Goal: Find specific page/section: Find specific page/section

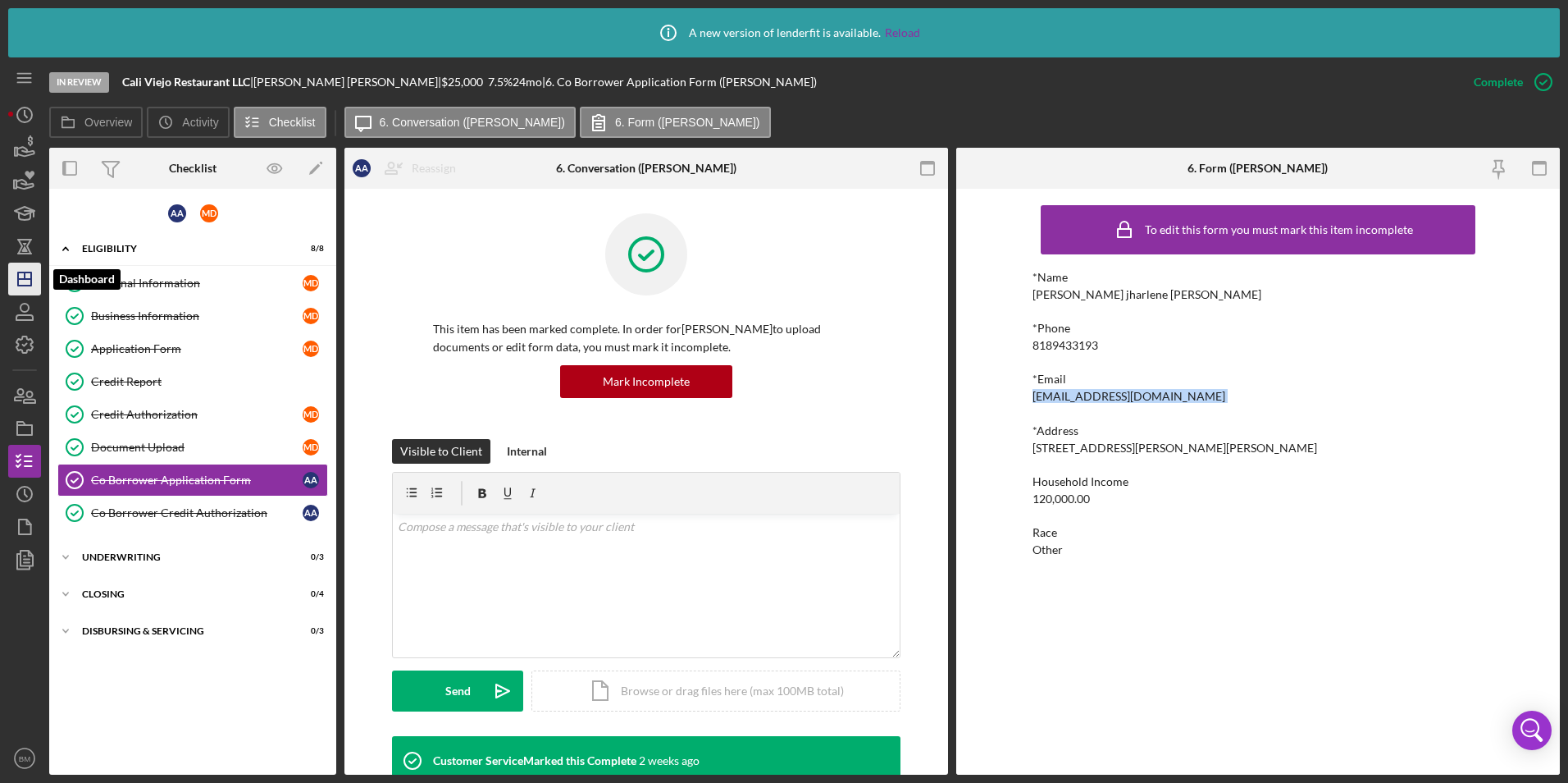
click at [12, 279] on icon "Icon/Dashboard" at bounding box center [25, 279] width 41 height 41
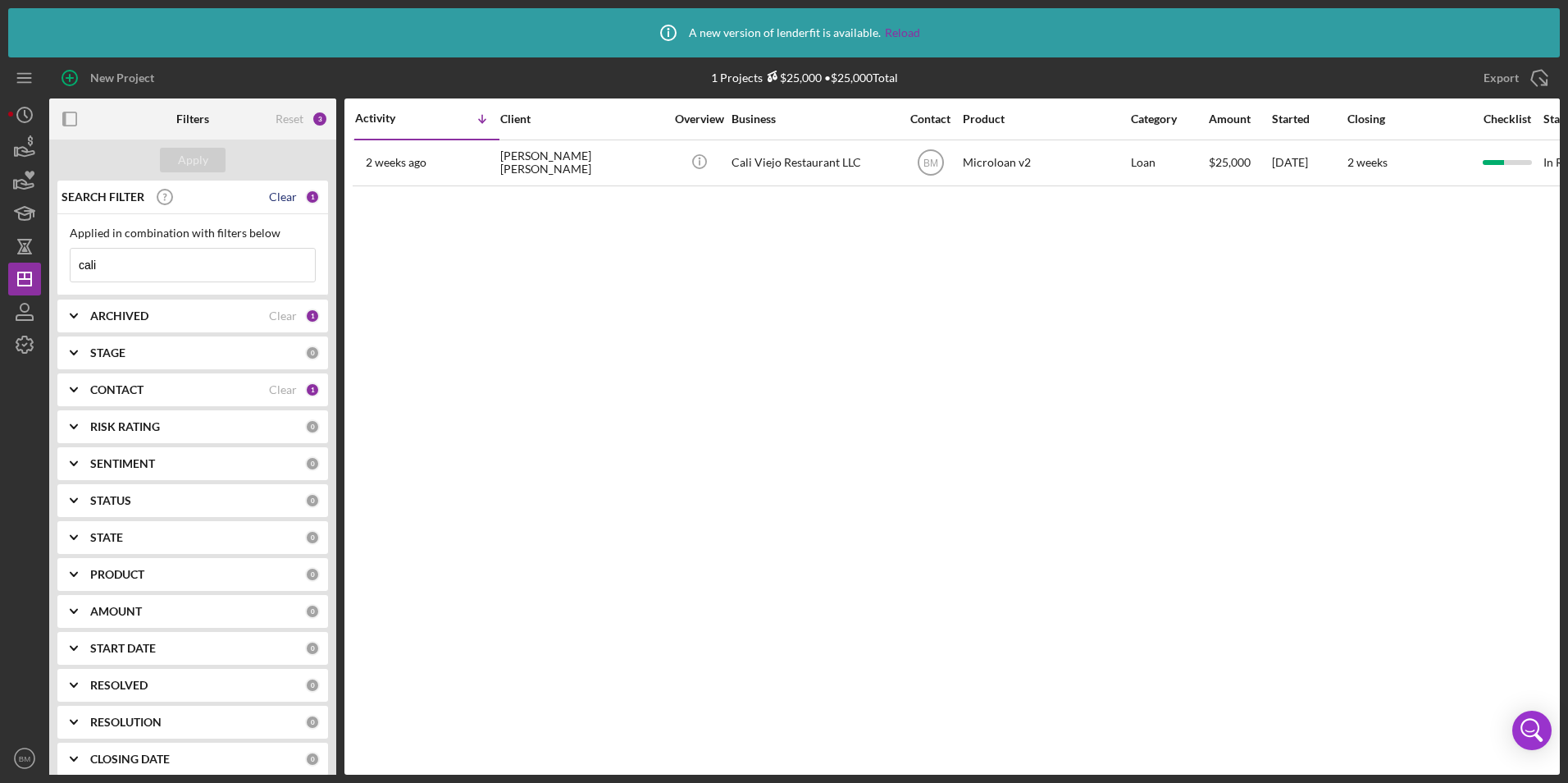
click at [282, 199] on div "Clear" at bounding box center [283, 196] width 27 height 13
click at [198, 264] on input at bounding box center [192, 265] width 244 height 33
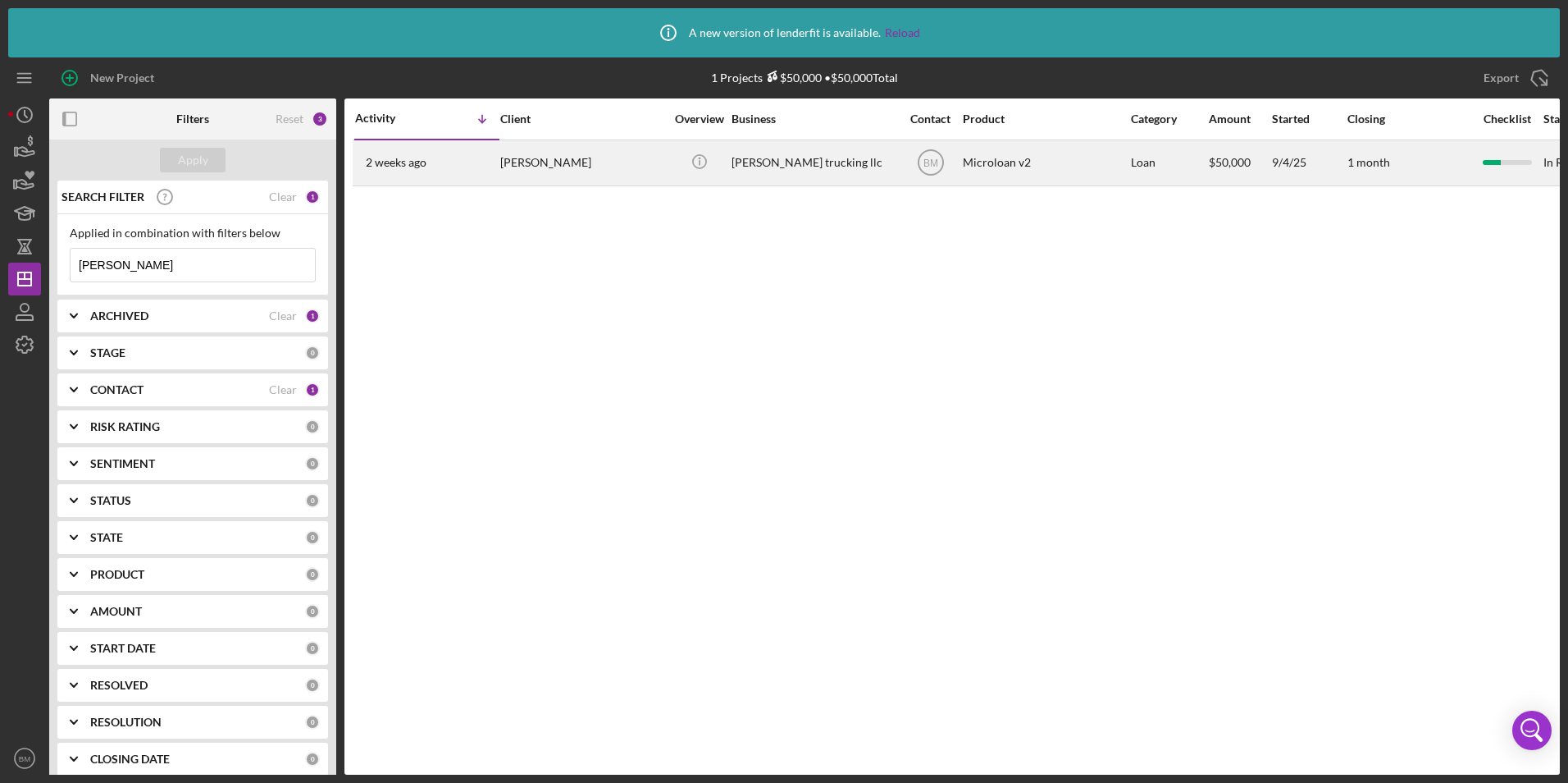
type input "tirado"
click at [523, 176] on div "[PERSON_NAME]" at bounding box center [582, 162] width 164 height 44
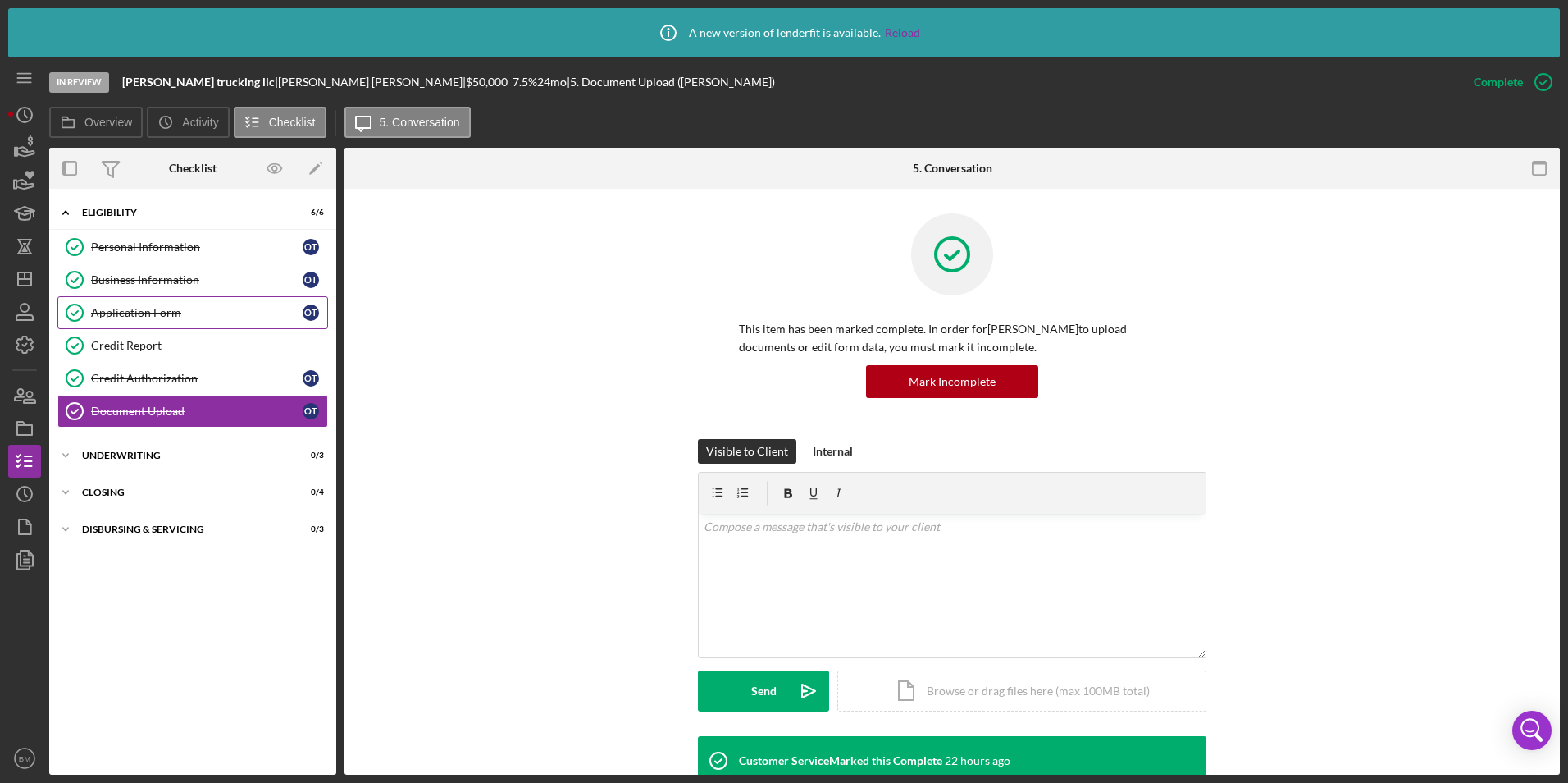
click at [151, 314] on div "Application Form" at bounding box center [197, 312] width 211 height 13
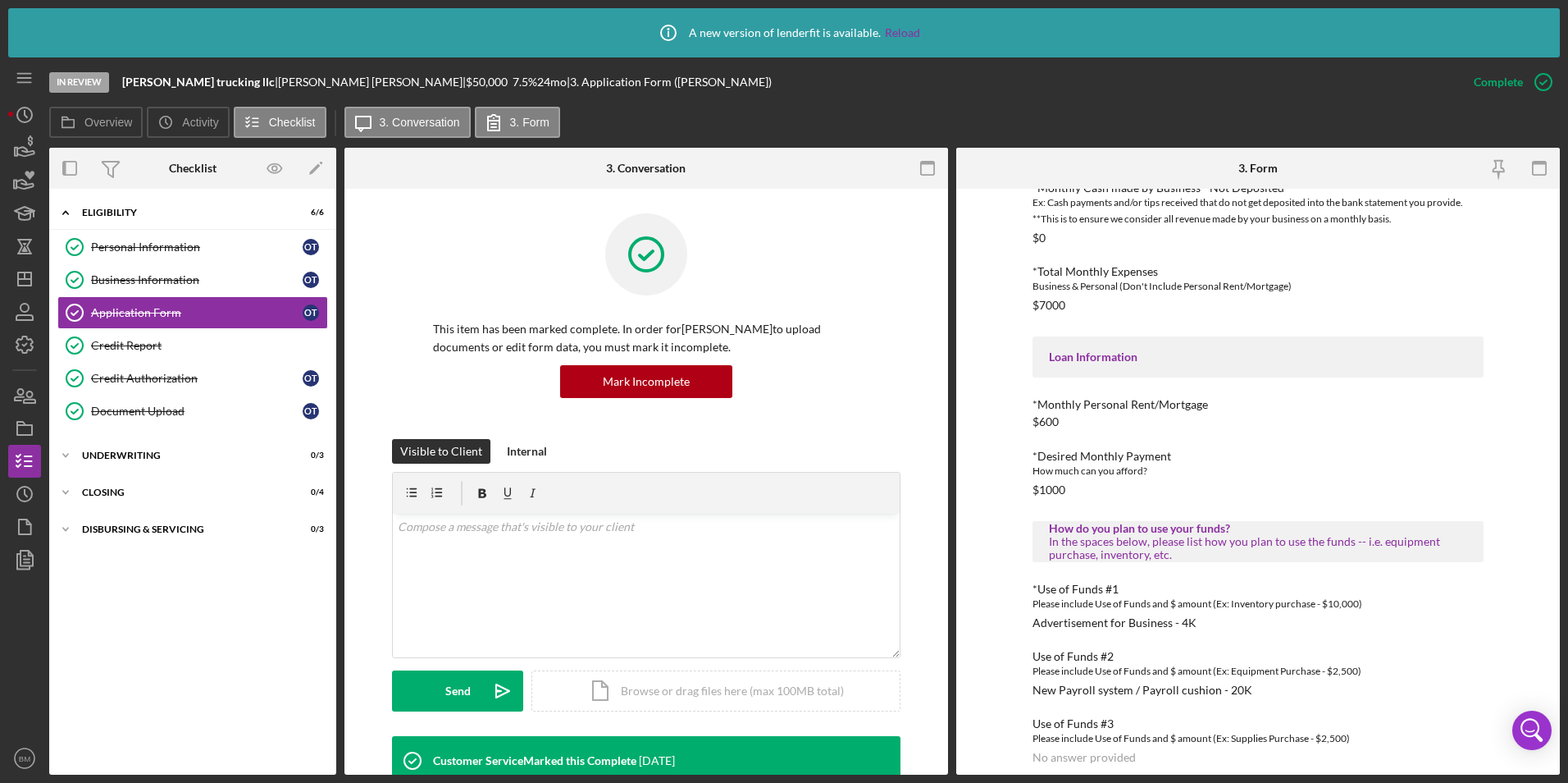
scroll to position [572, 0]
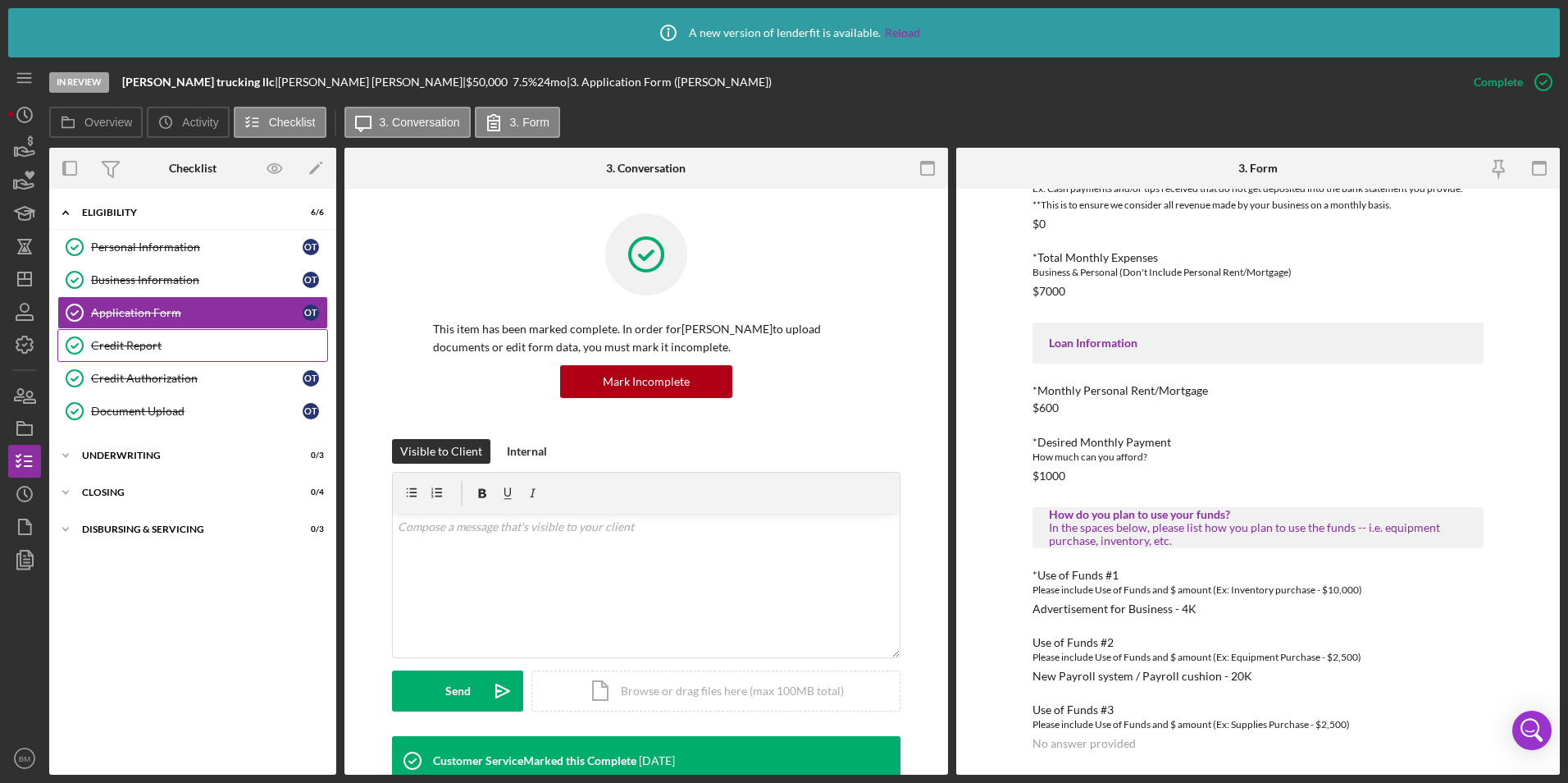
click at [156, 346] on div "Credit Report" at bounding box center [209, 345] width 236 height 13
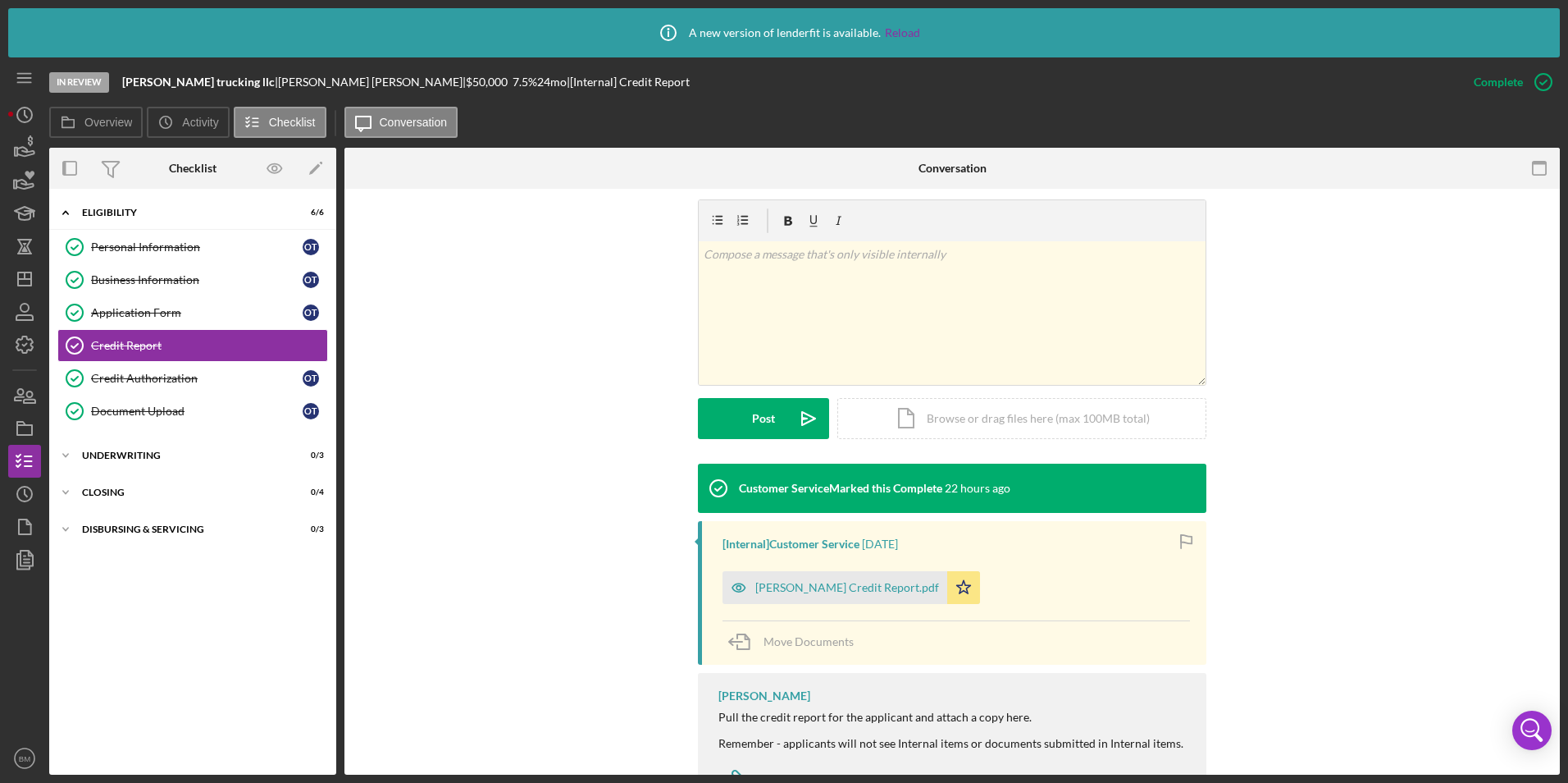
scroll to position [246, 0]
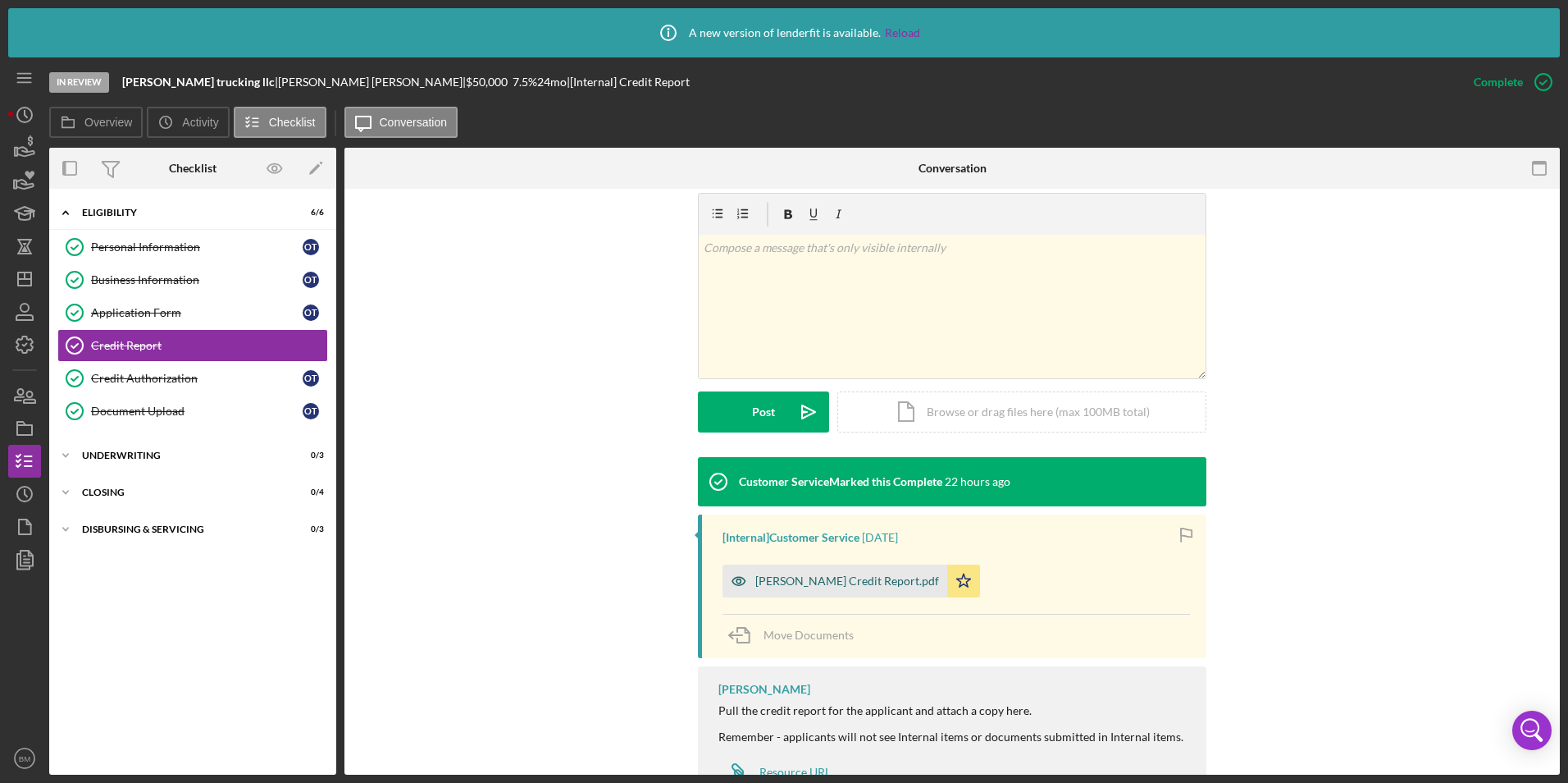
click at [827, 585] on div "Octavio Tirando Credit Report.pdf" at bounding box center [847, 580] width 184 height 13
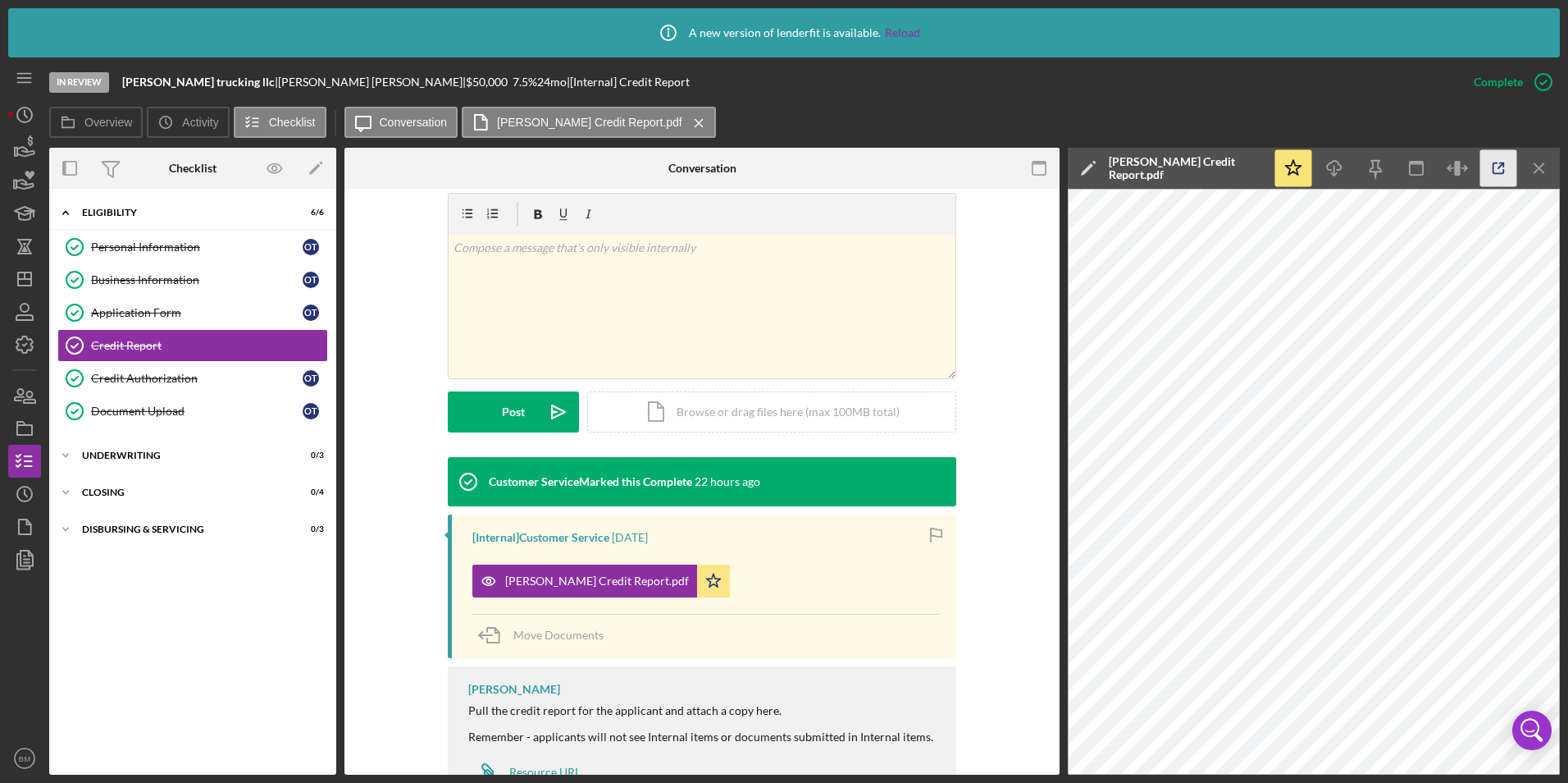
click at [1495, 173] on icon "button" at bounding box center [1498, 168] width 10 height 10
click at [133, 309] on div "Application Form" at bounding box center [197, 312] width 211 height 13
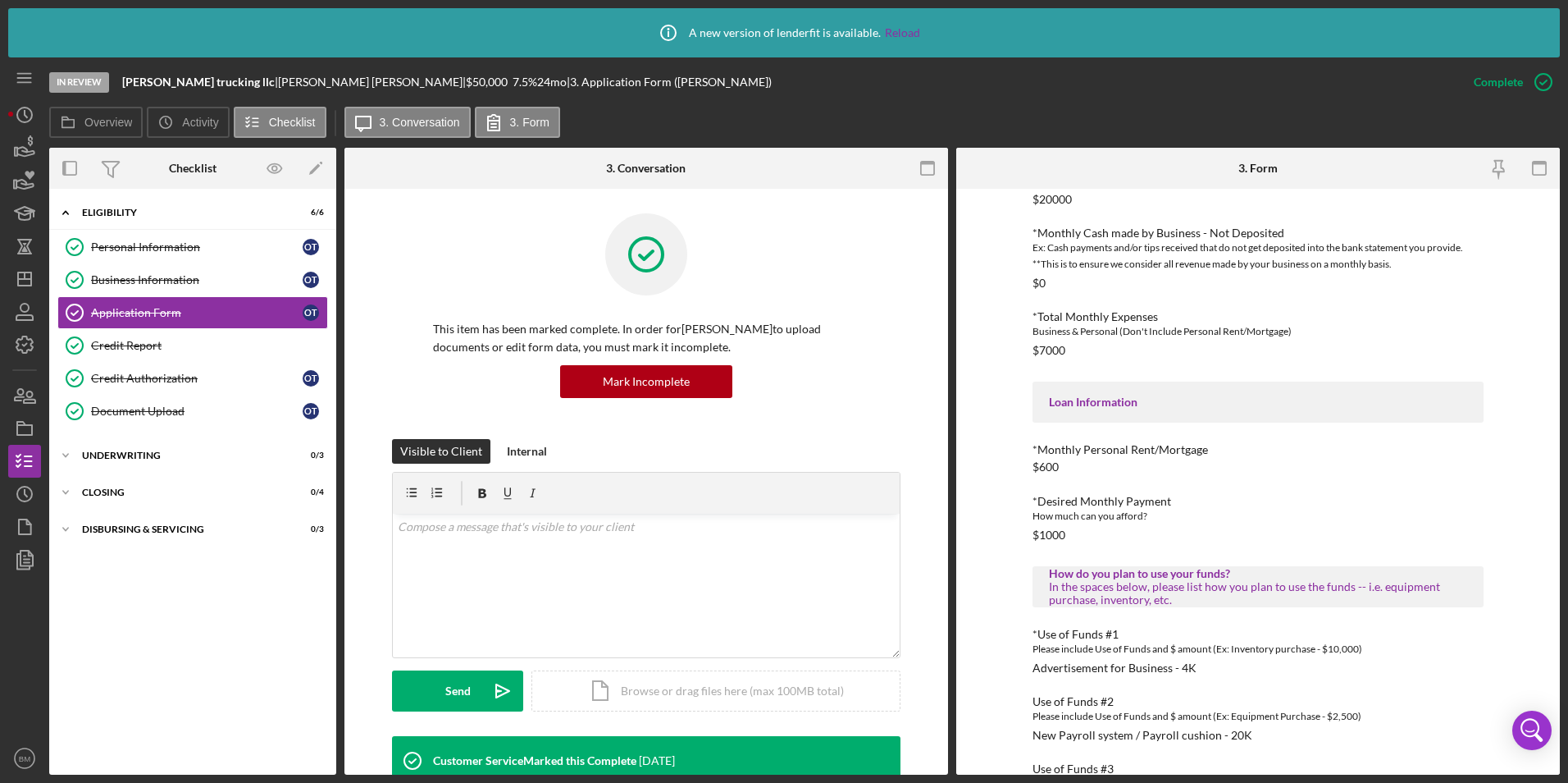
scroll to position [572, 0]
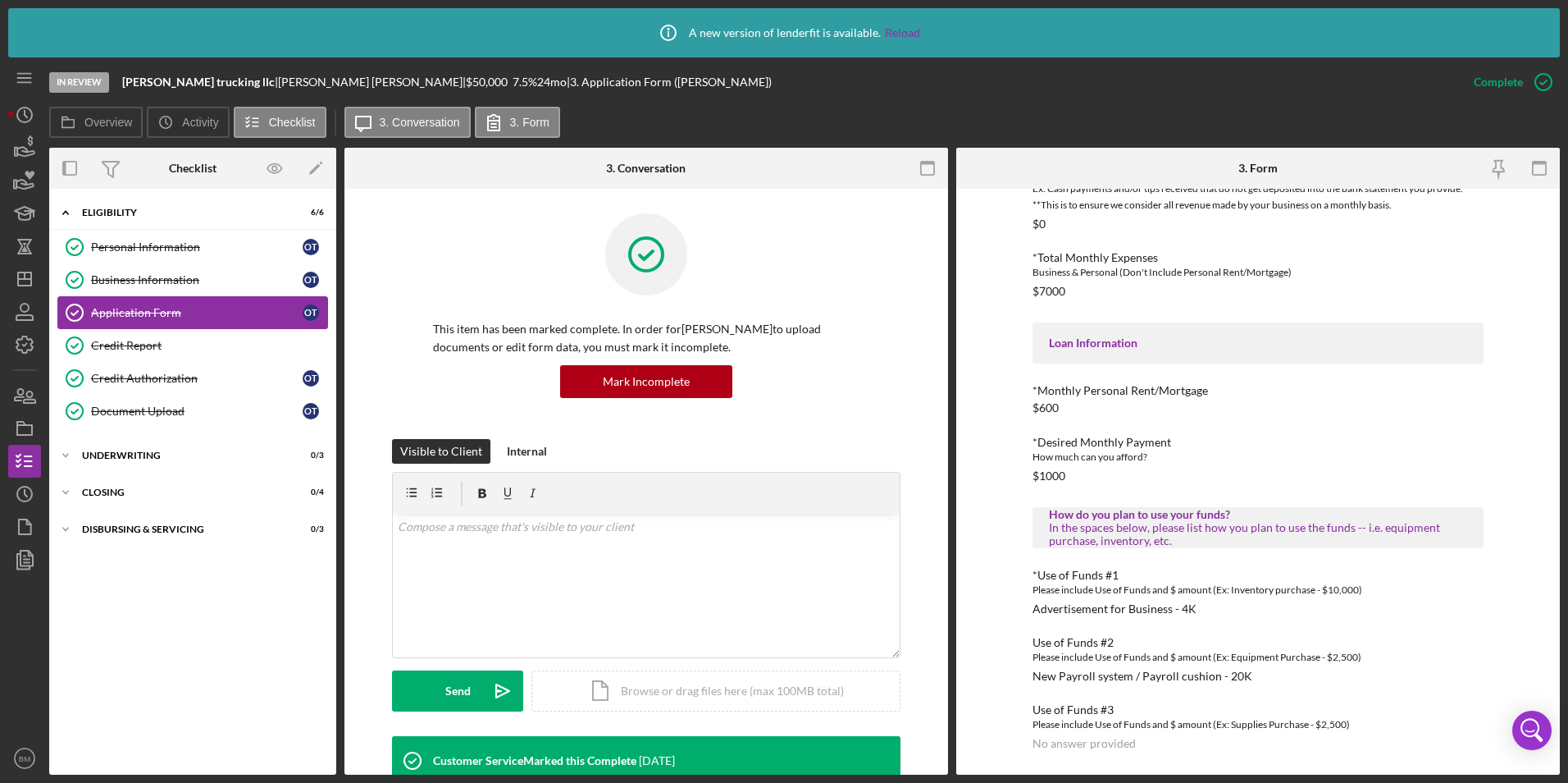
click at [162, 328] on link "Application Form Application Form o t" at bounding box center [192, 313] width 271 height 33
click at [117, 405] on div "Document Upload" at bounding box center [197, 411] width 211 height 13
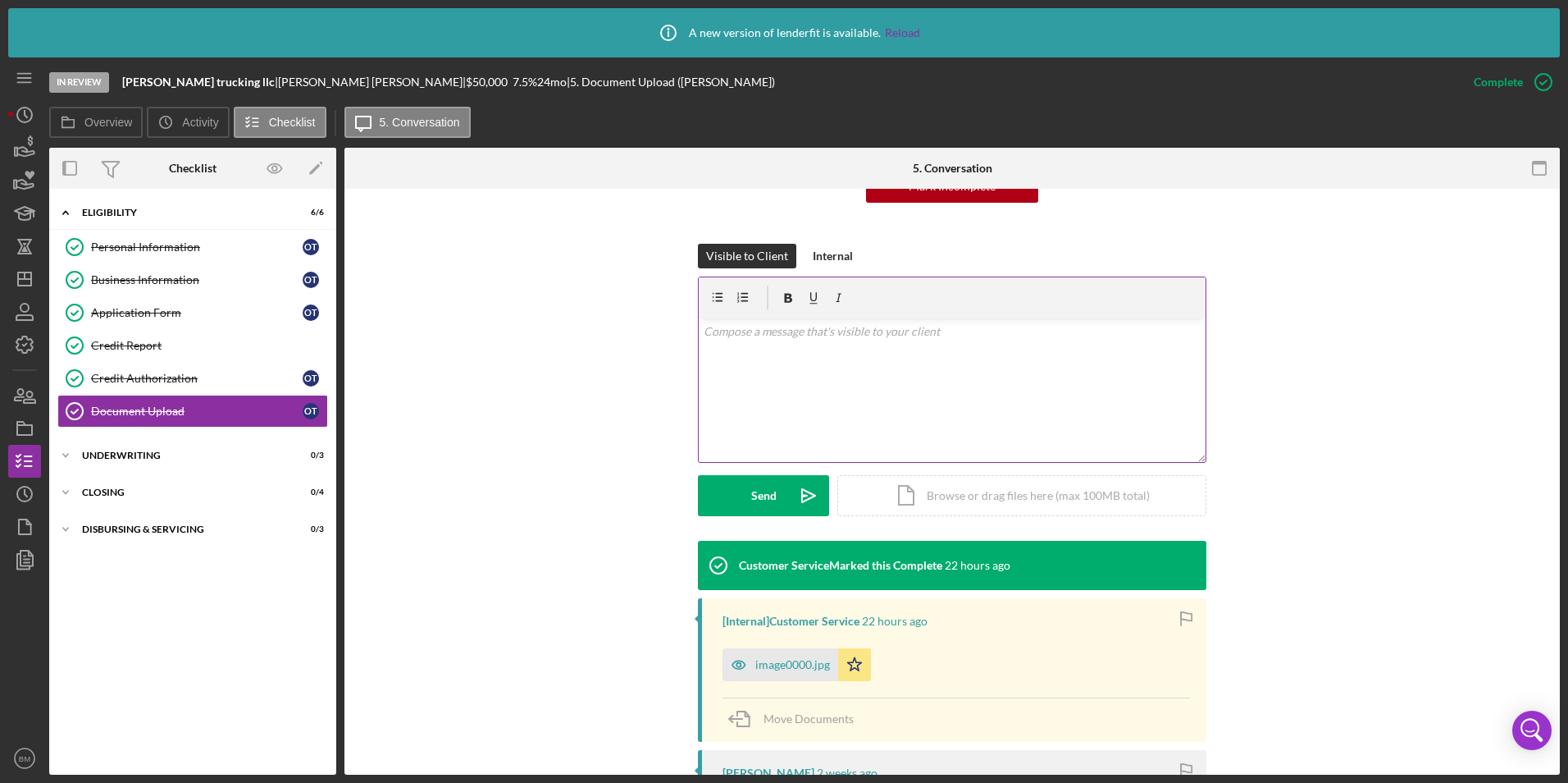
scroll to position [574, 0]
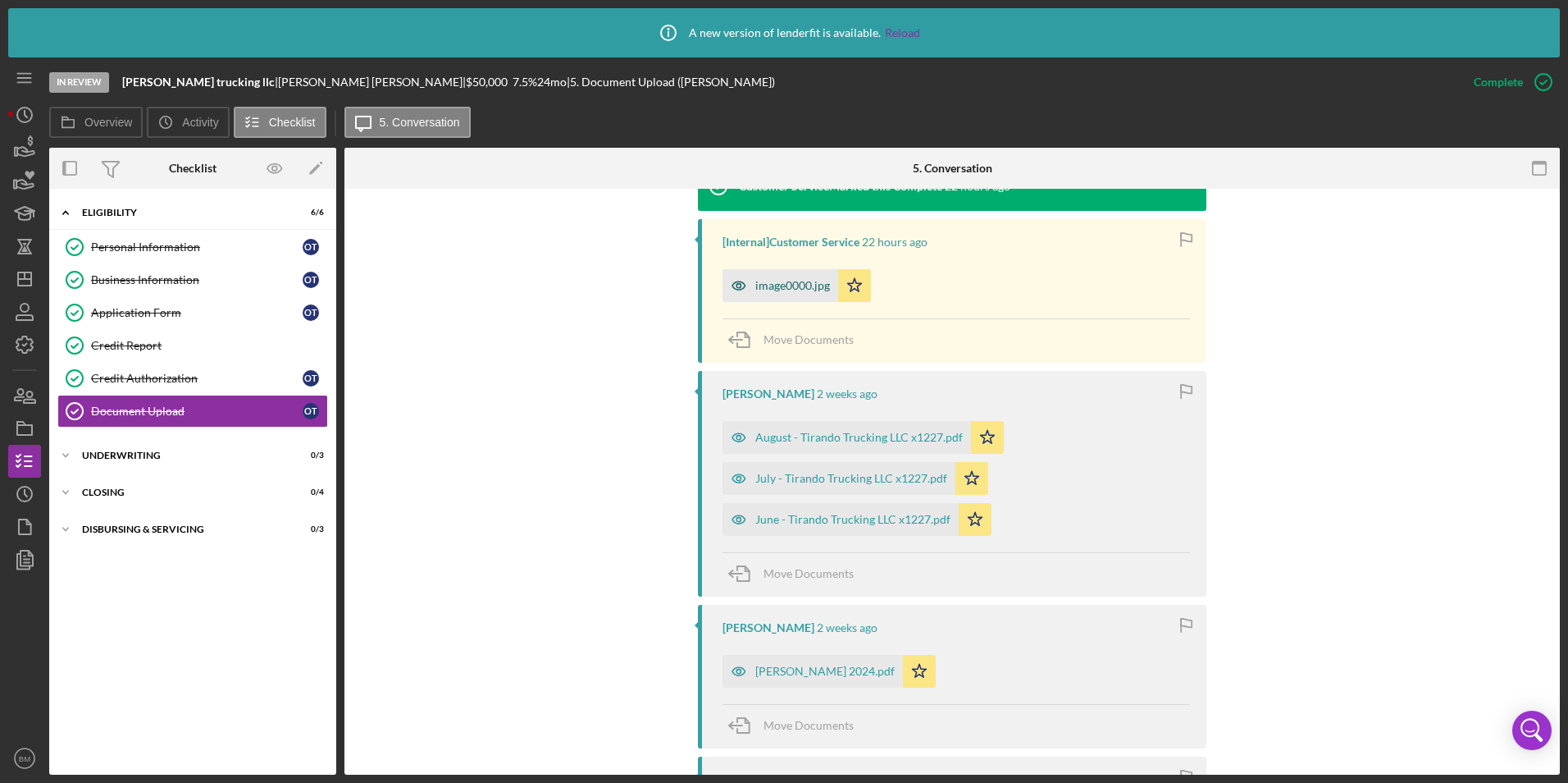
click at [814, 291] on div "image0000.jpg" at bounding box center [792, 285] width 75 height 13
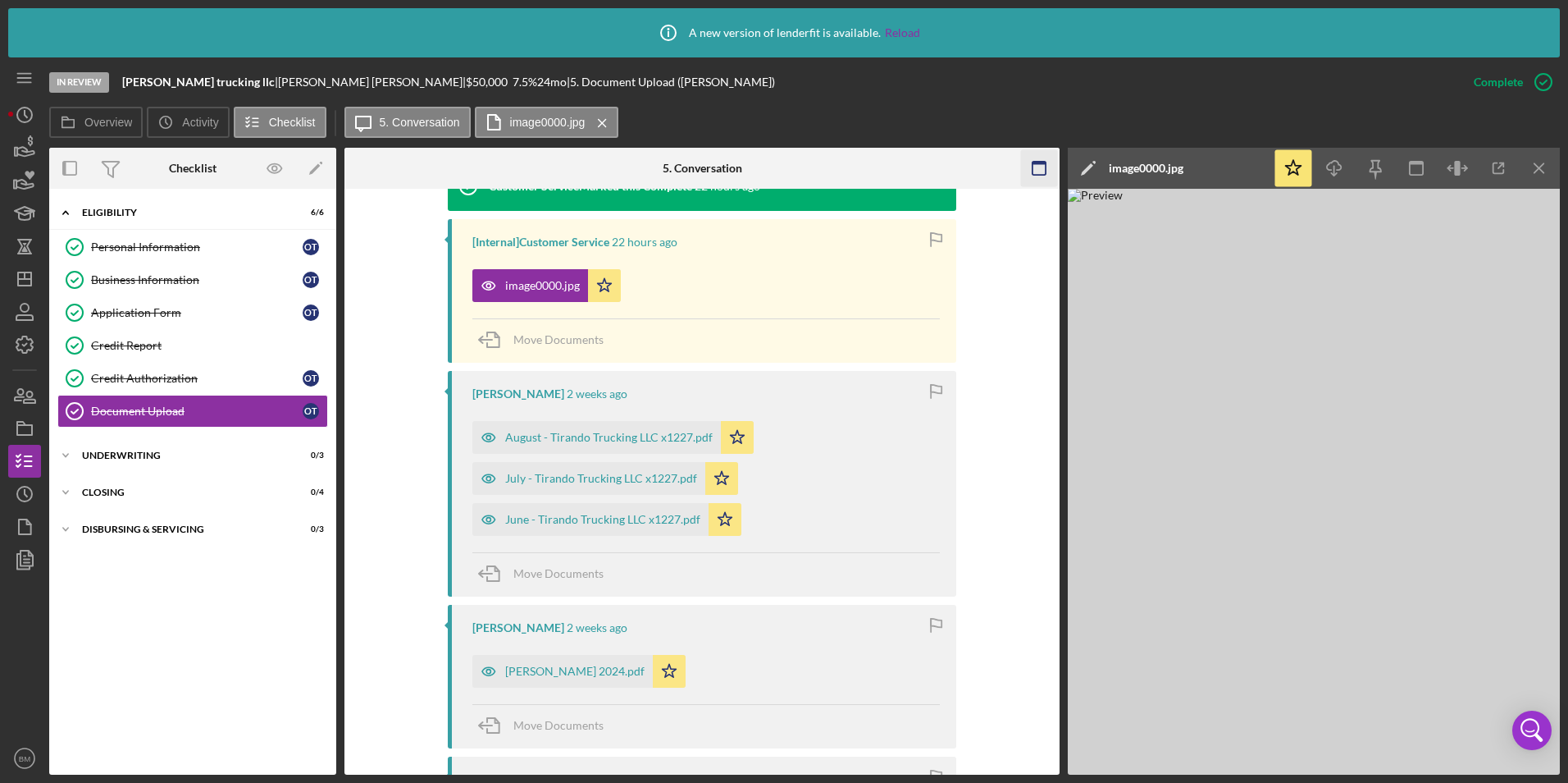
click at [1544, 161] on icon "Icon/Menu Close" at bounding box center [1540, 168] width 37 height 37
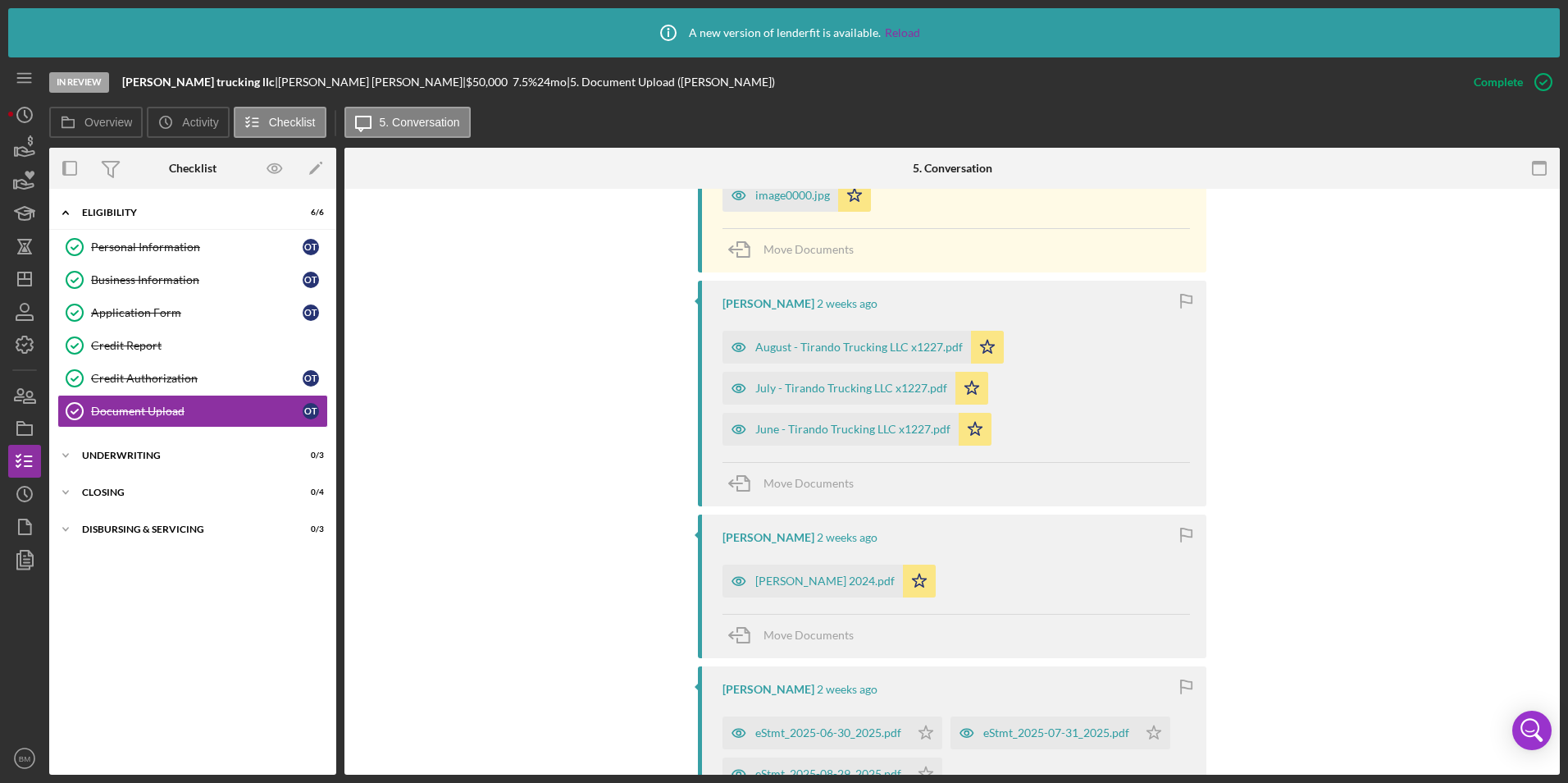
scroll to position [657, 0]
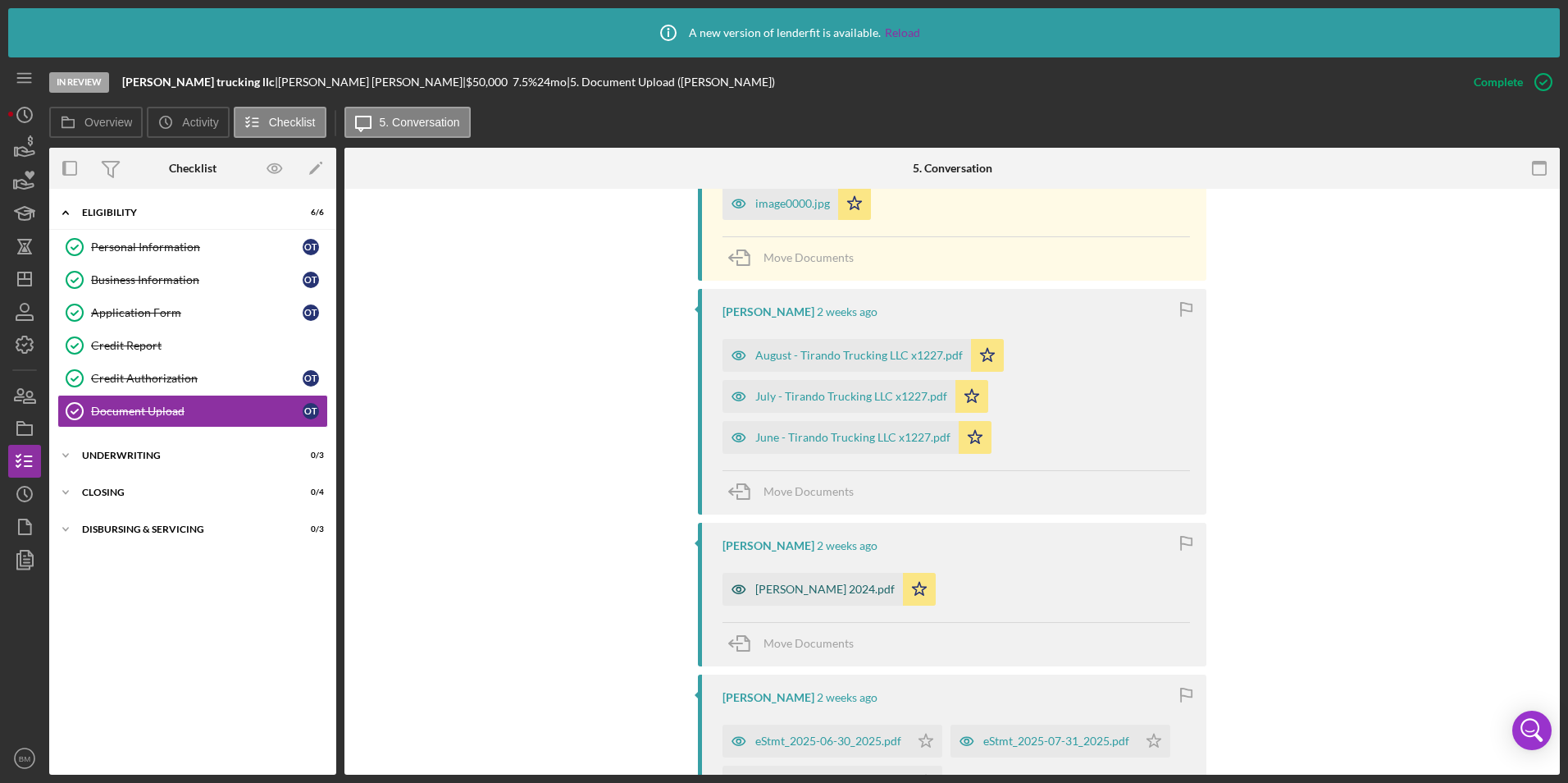
click at [807, 588] on div "[PERSON_NAME] 2024.pdf" at bounding box center [825, 589] width 139 height 13
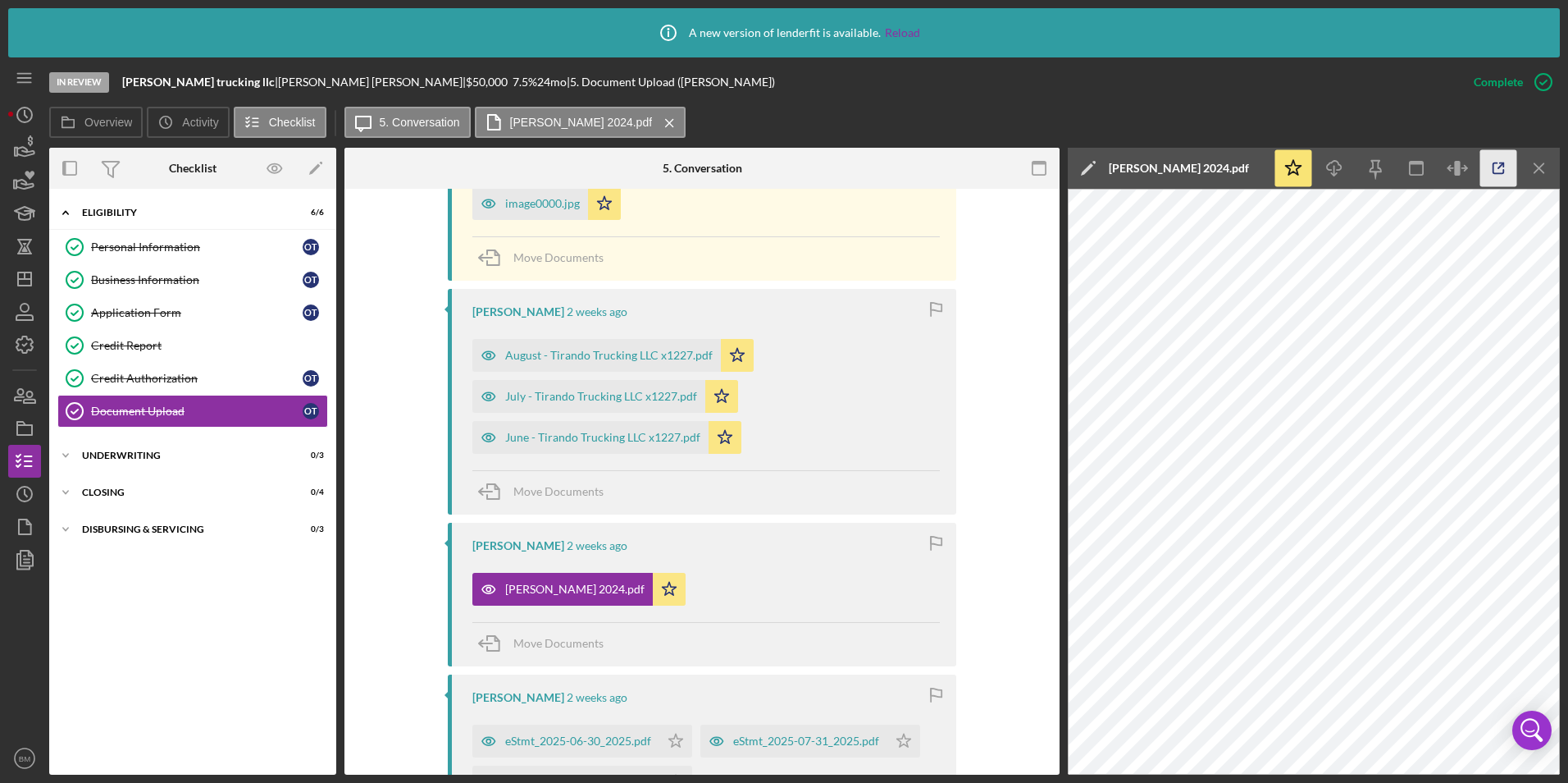
click at [1493, 180] on icon "button" at bounding box center [1498, 168] width 37 height 37
click at [853, 492] on div "Move Documents" at bounding box center [706, 492] width 467 height 45
click at [1527, 168] on icon "Icon/Menu Close" at bounding box center [1540, 168] width 37 height 37
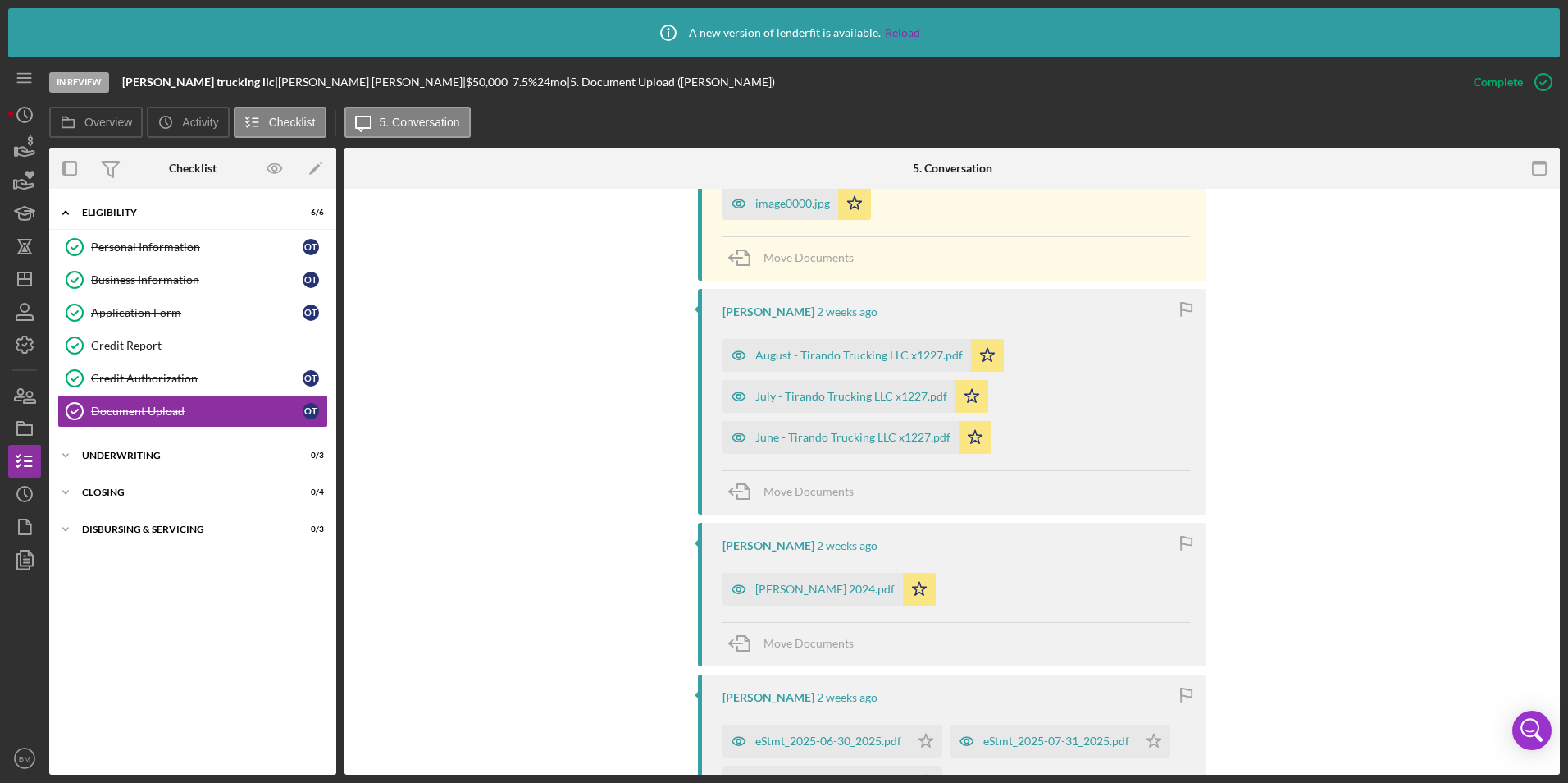
click at [1026, 549] on div "octavio tirado 2 weeks ago" at bounding box center [956, 545] width 467 height 13
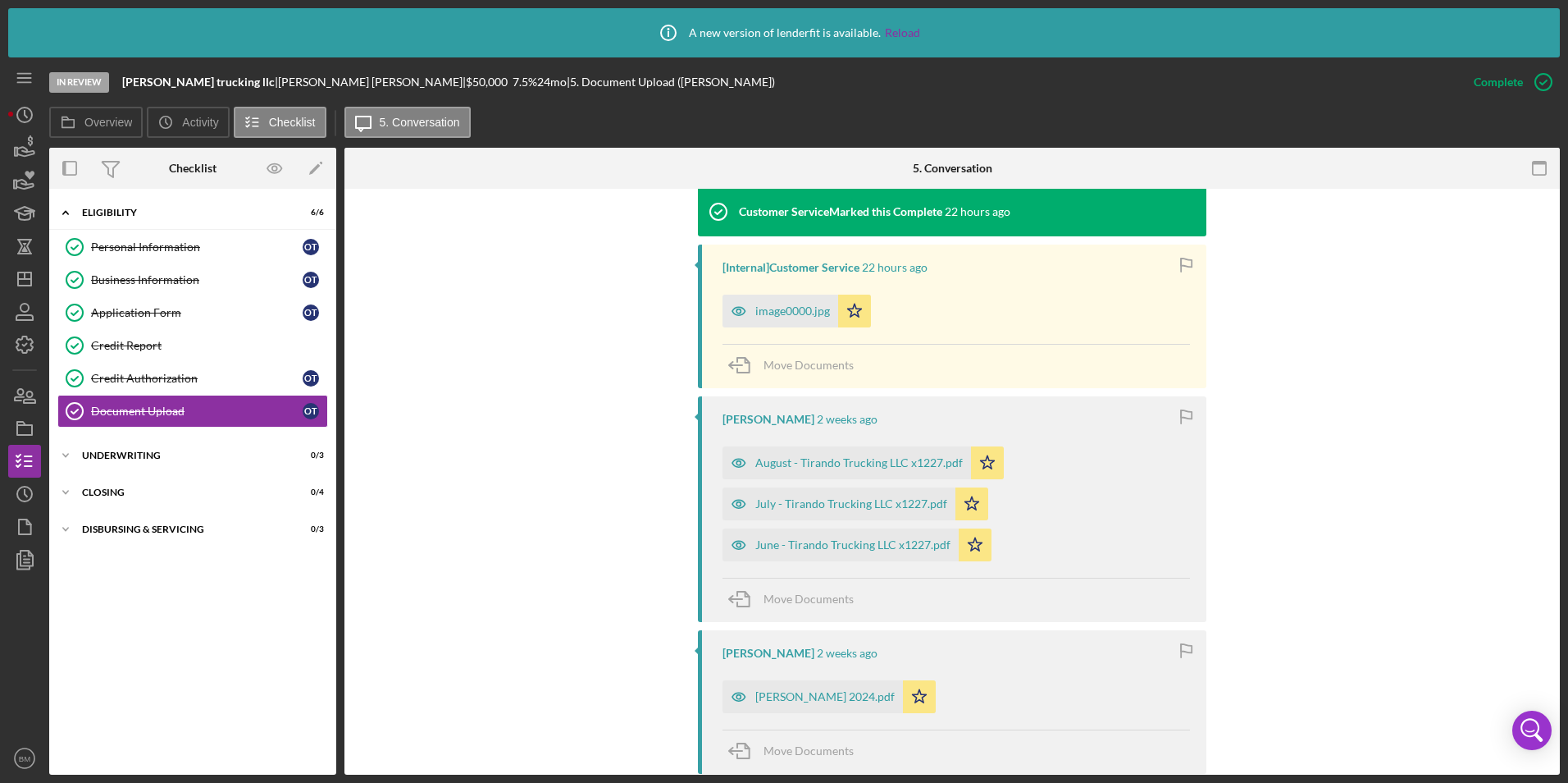
scroll to position [574, 0]
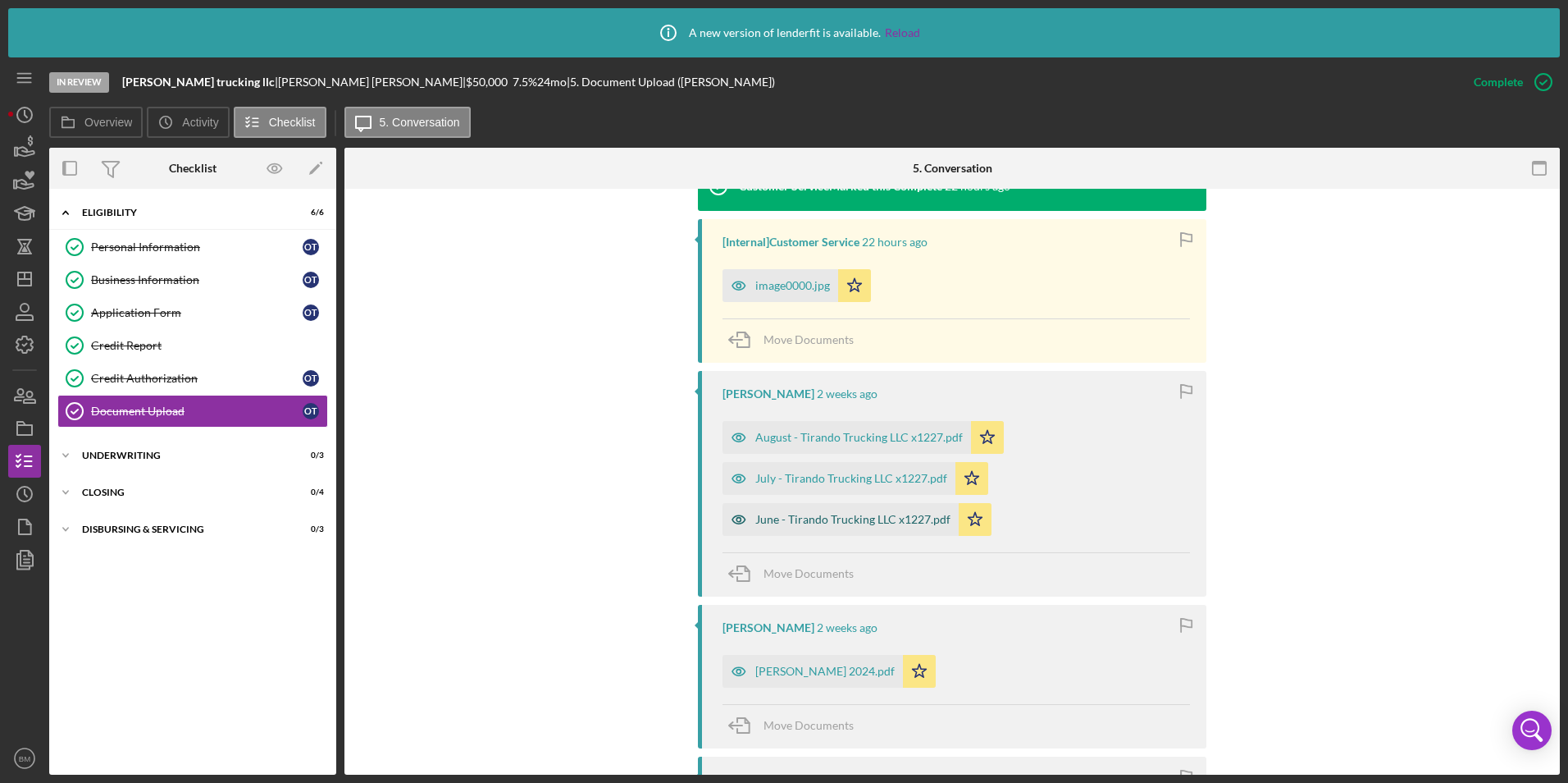
click at [842, 521] on div "June - Tirando Trucking LLC x1227.pdf" at bounding box center [852, 519] width 195 height 13
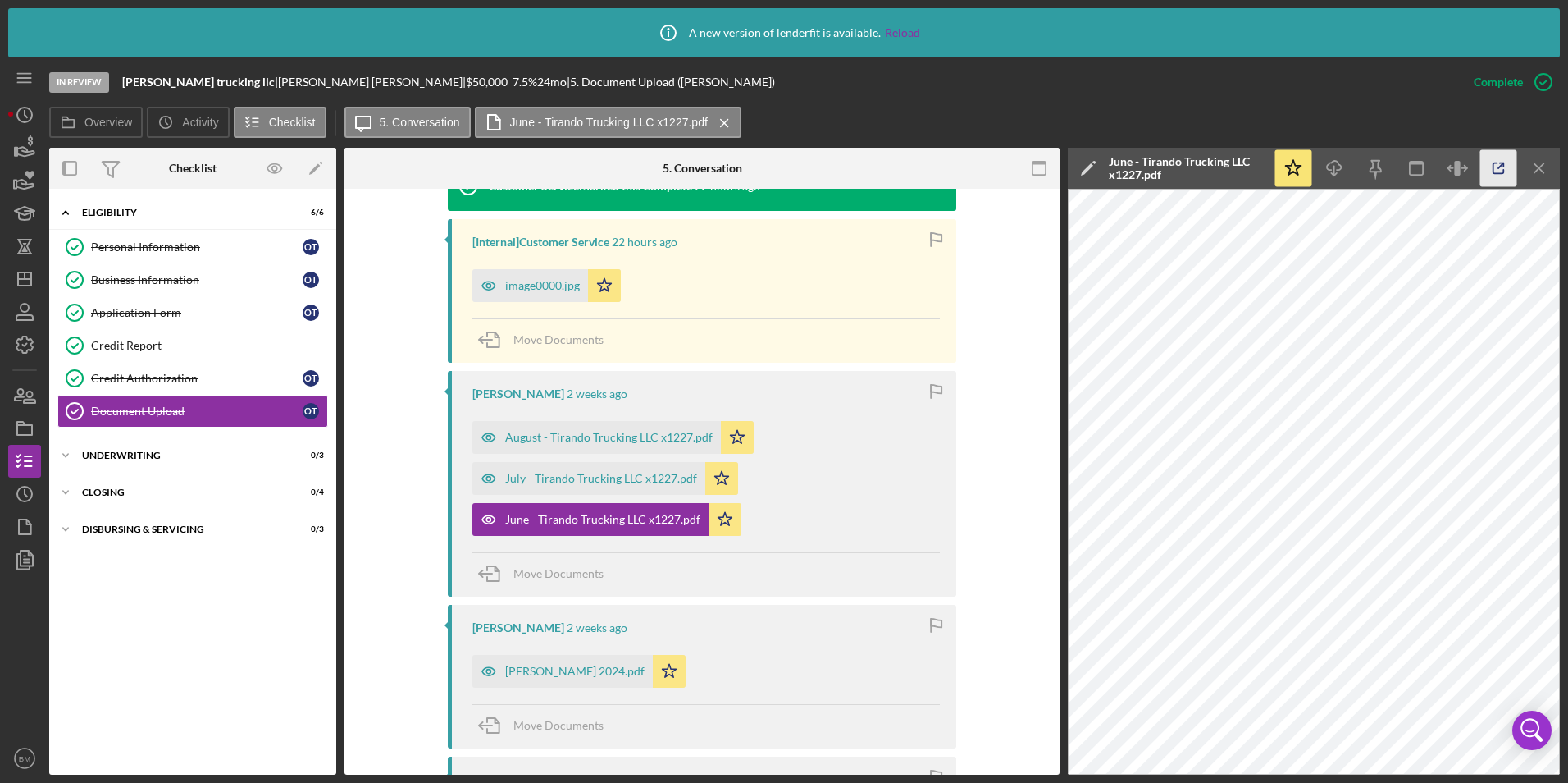
click at [1499, 168] on line "button" at bounding box center [1501, 166] width 5 height 5
click at [1531, 157] on icon "Icon/Menu Close" at bounding box center [1540, 168] width 37 height 37
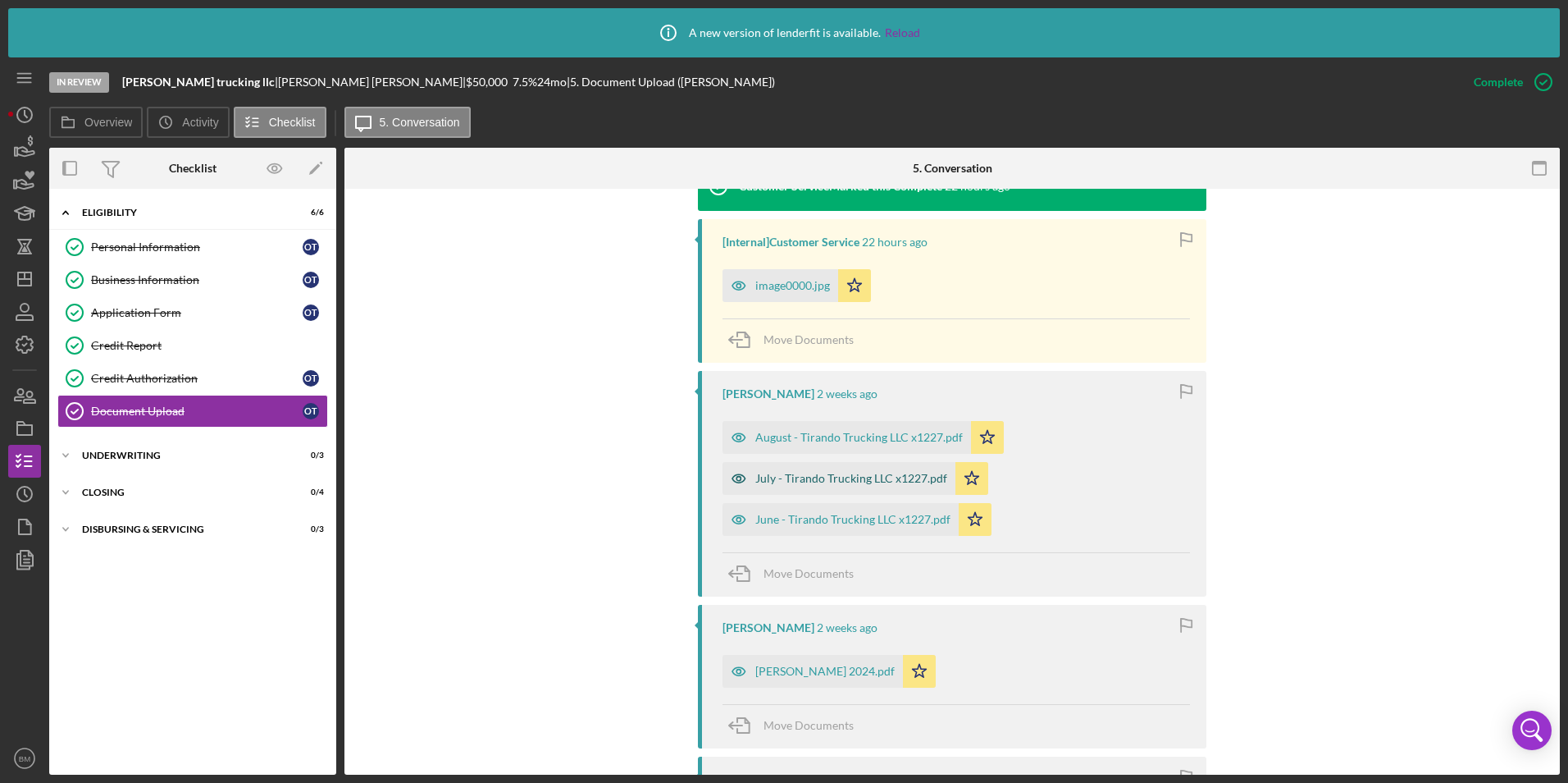
click at [819, 485] on div "July - Tirando Trucking LLC x1227.pdf" at bounding box center [851, 478] width 192 height 13
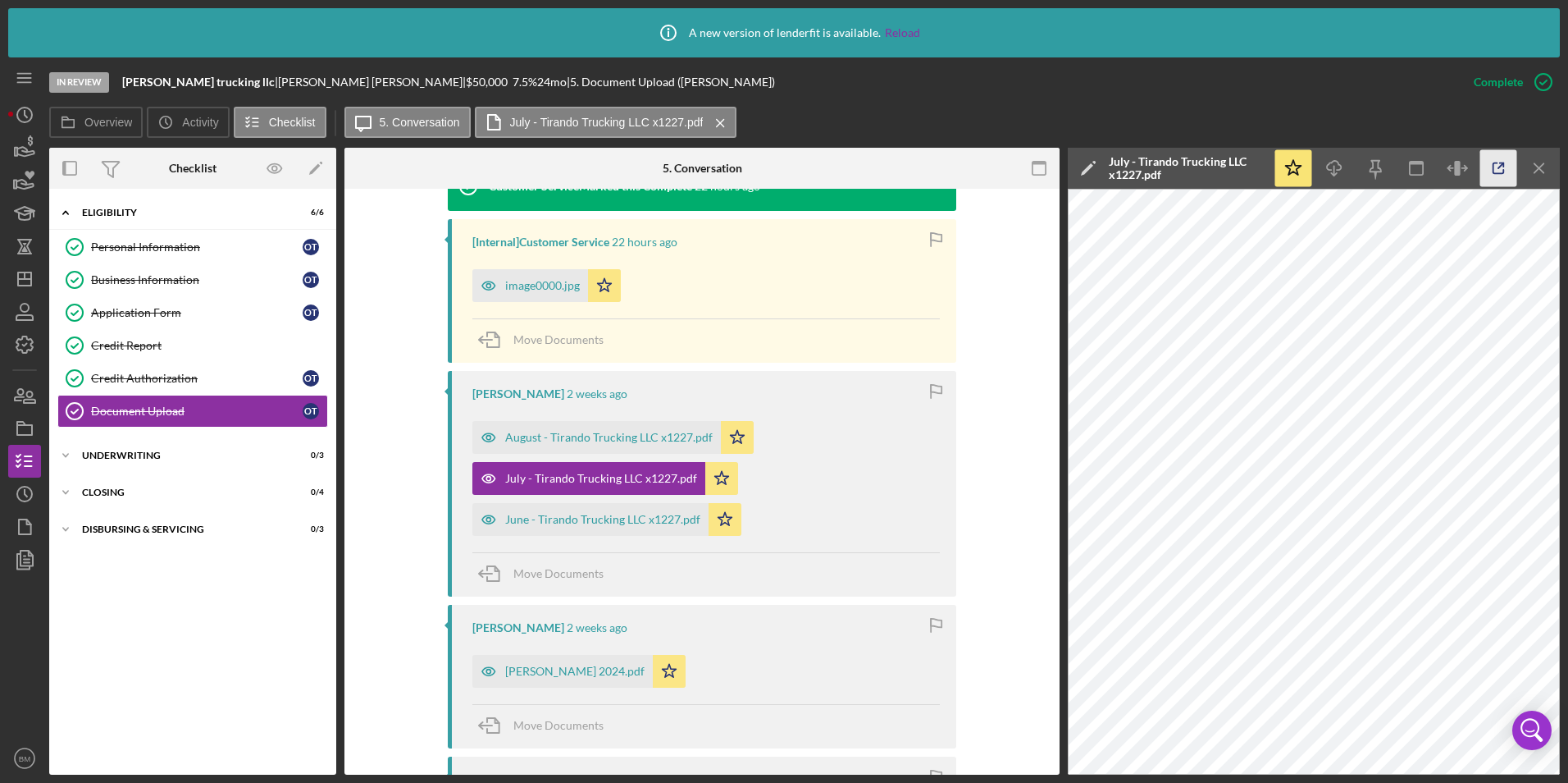
click at [1489, 169] on icon "button" at bounding box center [1498, 168] width 37 height 37
click at [642, 425] on div "August - Tirando Trucking LLC x1227.pdf" at bounding box center [596, 437] width 248 height 33
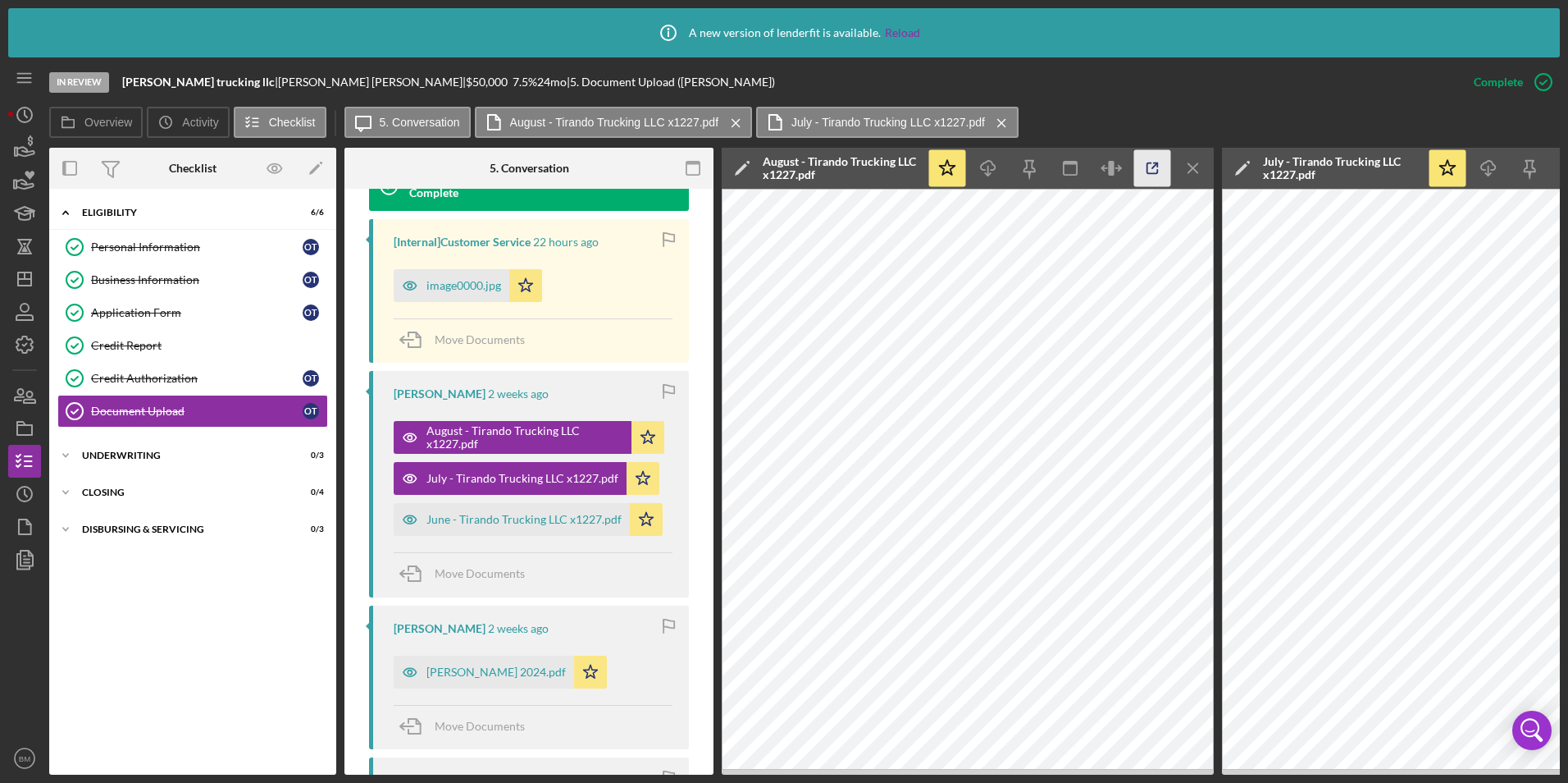
click at [1137, 174] on icon "button" at bounding box center [1152, 168] width 37 height 37
click at [1193, 176] on icon "Icon/Menu Close" at bounding box center [1193, 168] width 37 height 37
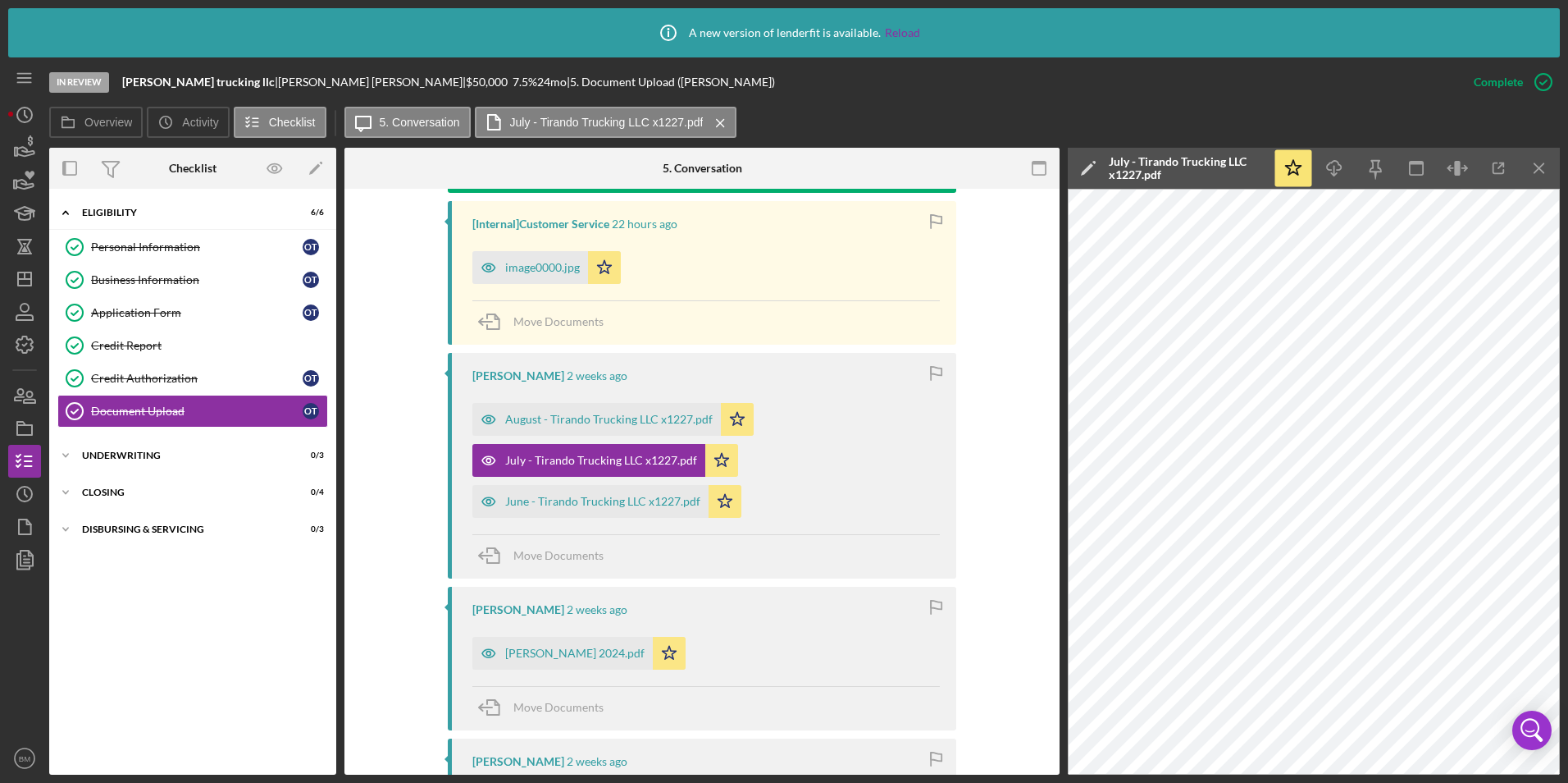
scroll to position [574, 0]
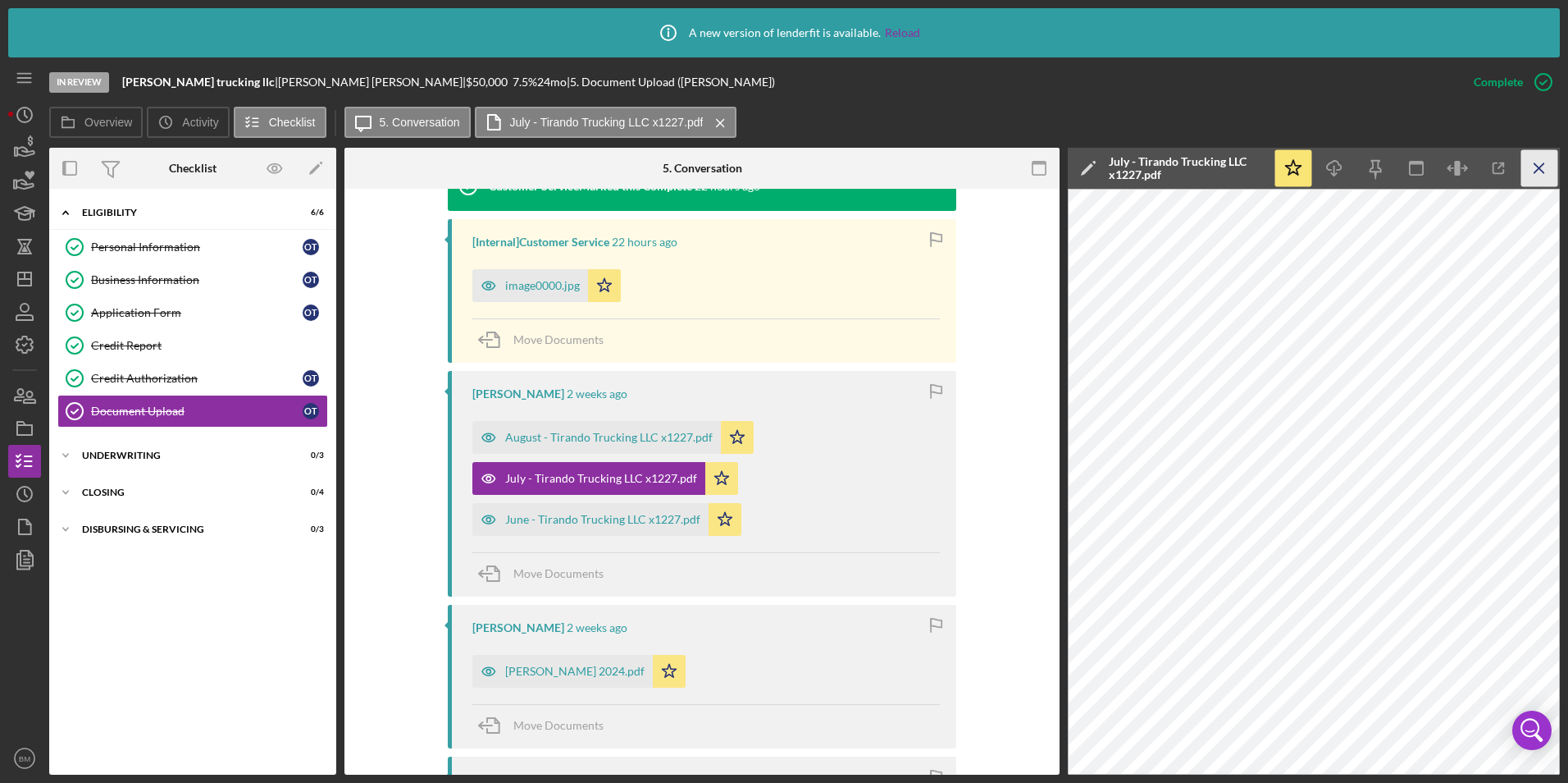
click at [1538, 168] on icon "Icon/Menu Close" at bounding box center [1540, 168] width 37 height 37
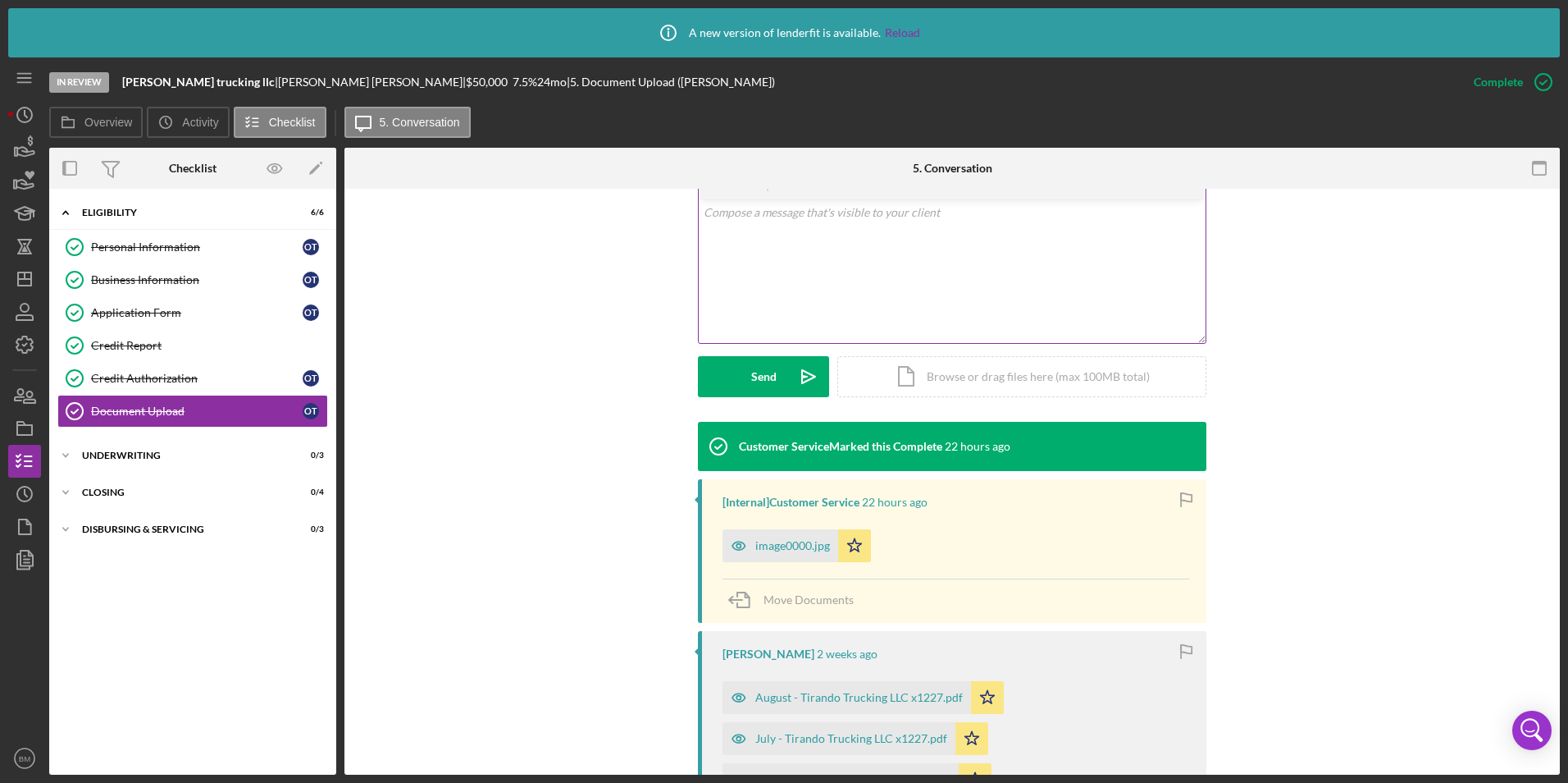
scroll to position [0, 0]
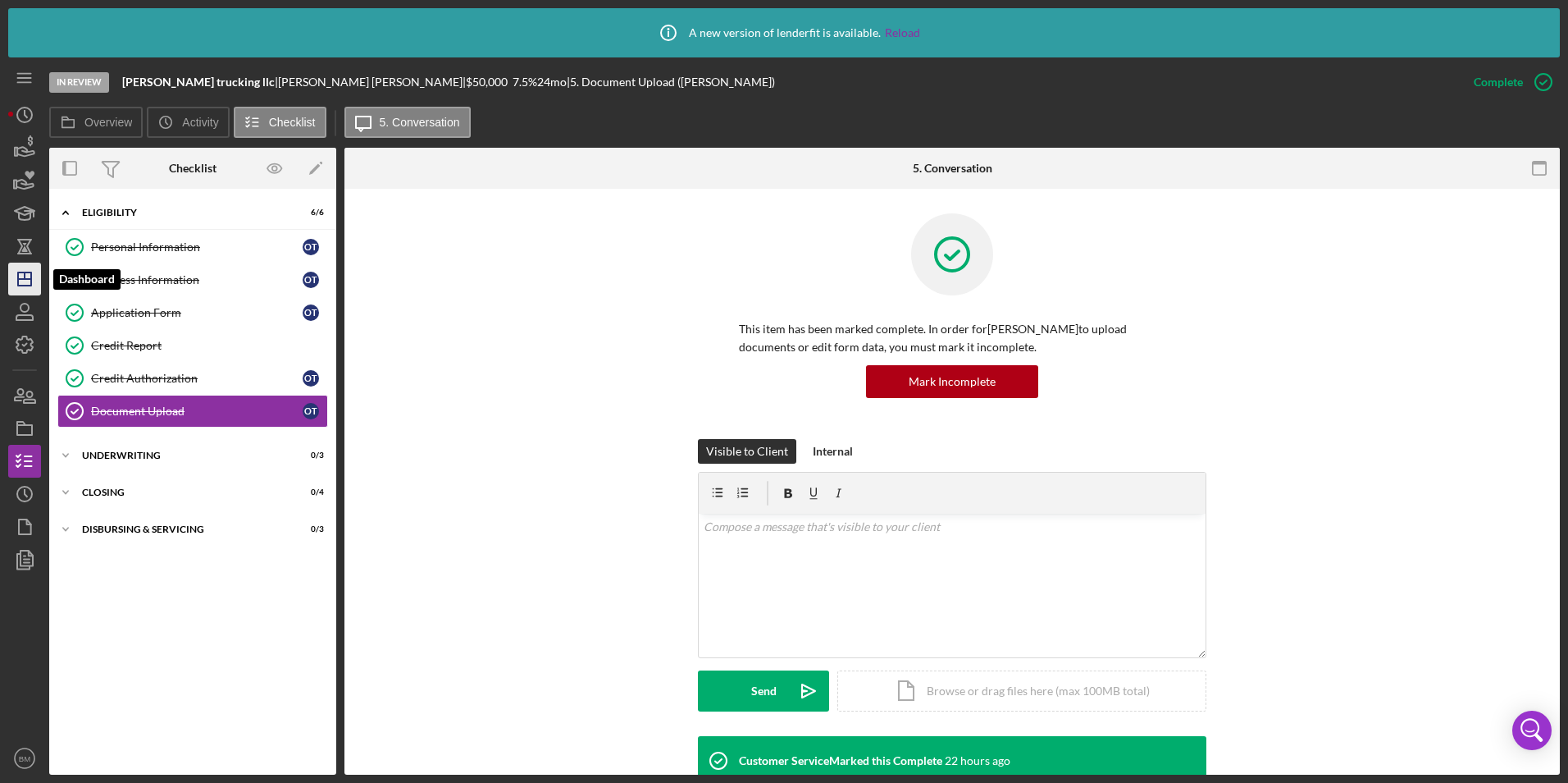
click at [11, 271] on icon "Icon/Dashboard" at bounding box center [25, 279] width 41 height 41
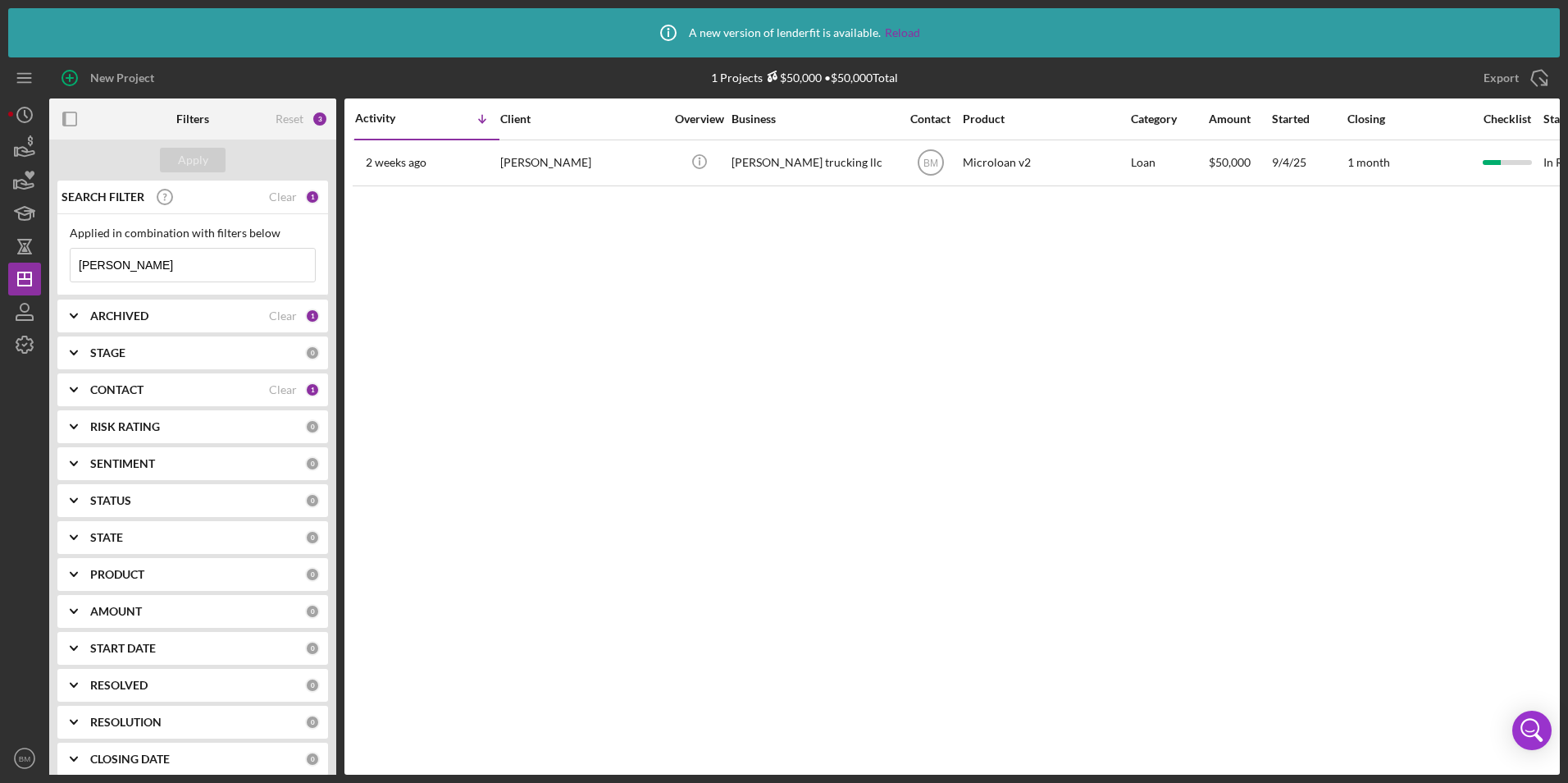
click at [193, 261] on input "[PERSON_NAME]" at bounding box center [192, 265] width 244 height 33
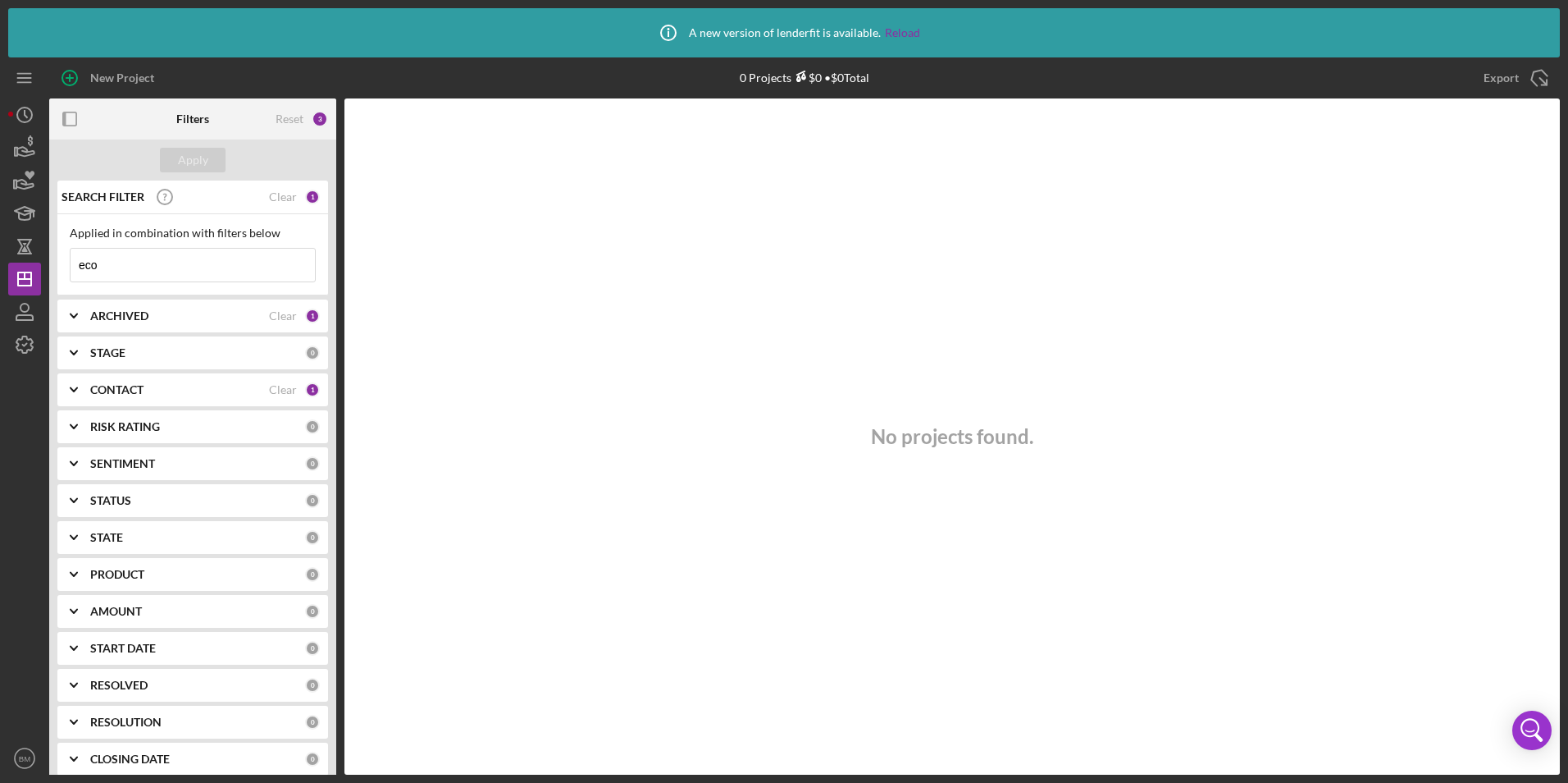
click at [135, 272] on input "eco" at bounding box center [192, 265] width 244 height 33
type input "eco"
click at [129, 310] on b "ARCHIVED" at bounding box center [119, 315] width 58 height 13
click at [122, 462] on b "STAGE" at bounding box center [107, 460] width 35 height 13
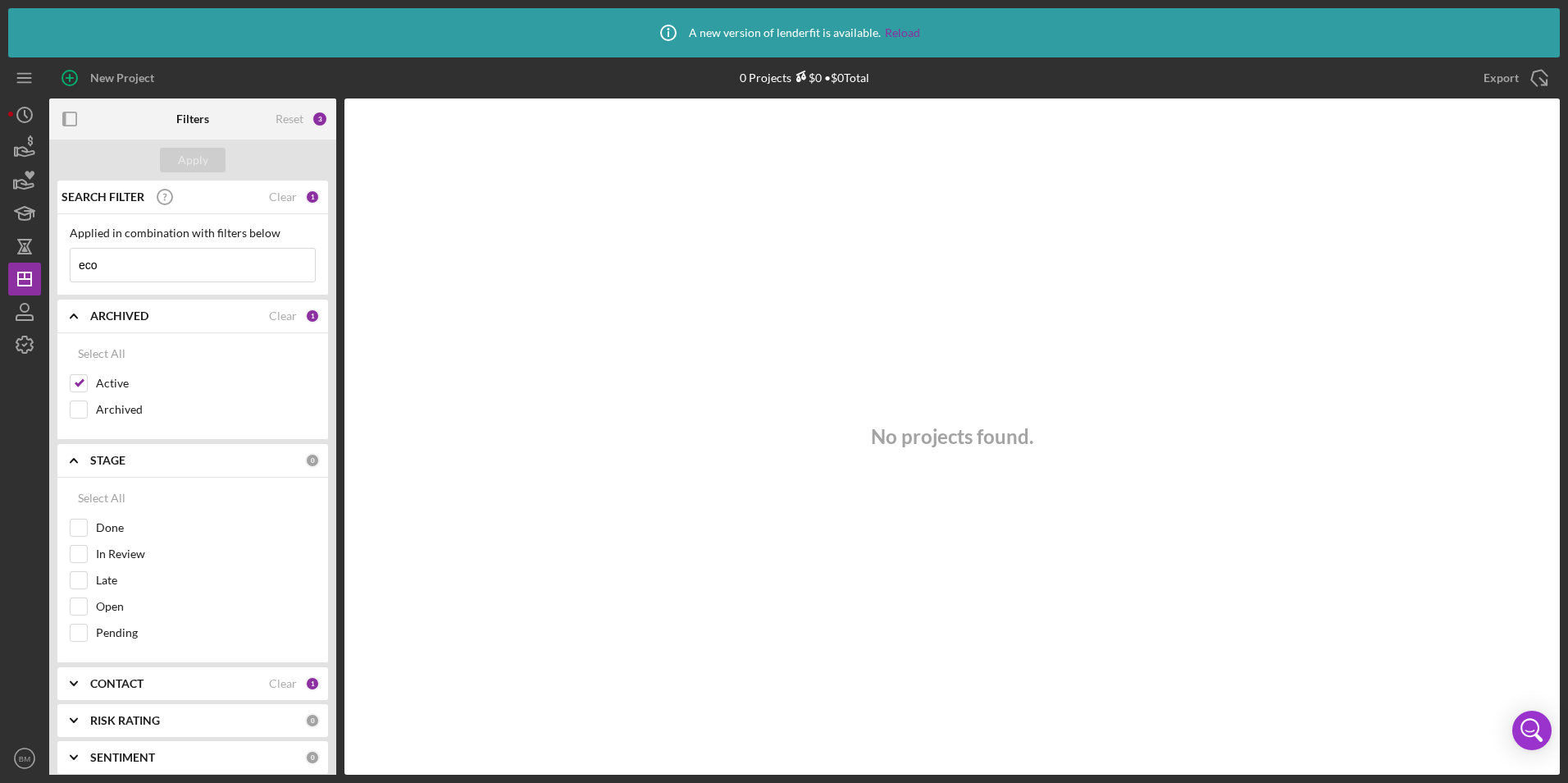
click at [131, 678] on b "CONTACT" at bounding box center [117, 682] width 53 height 13
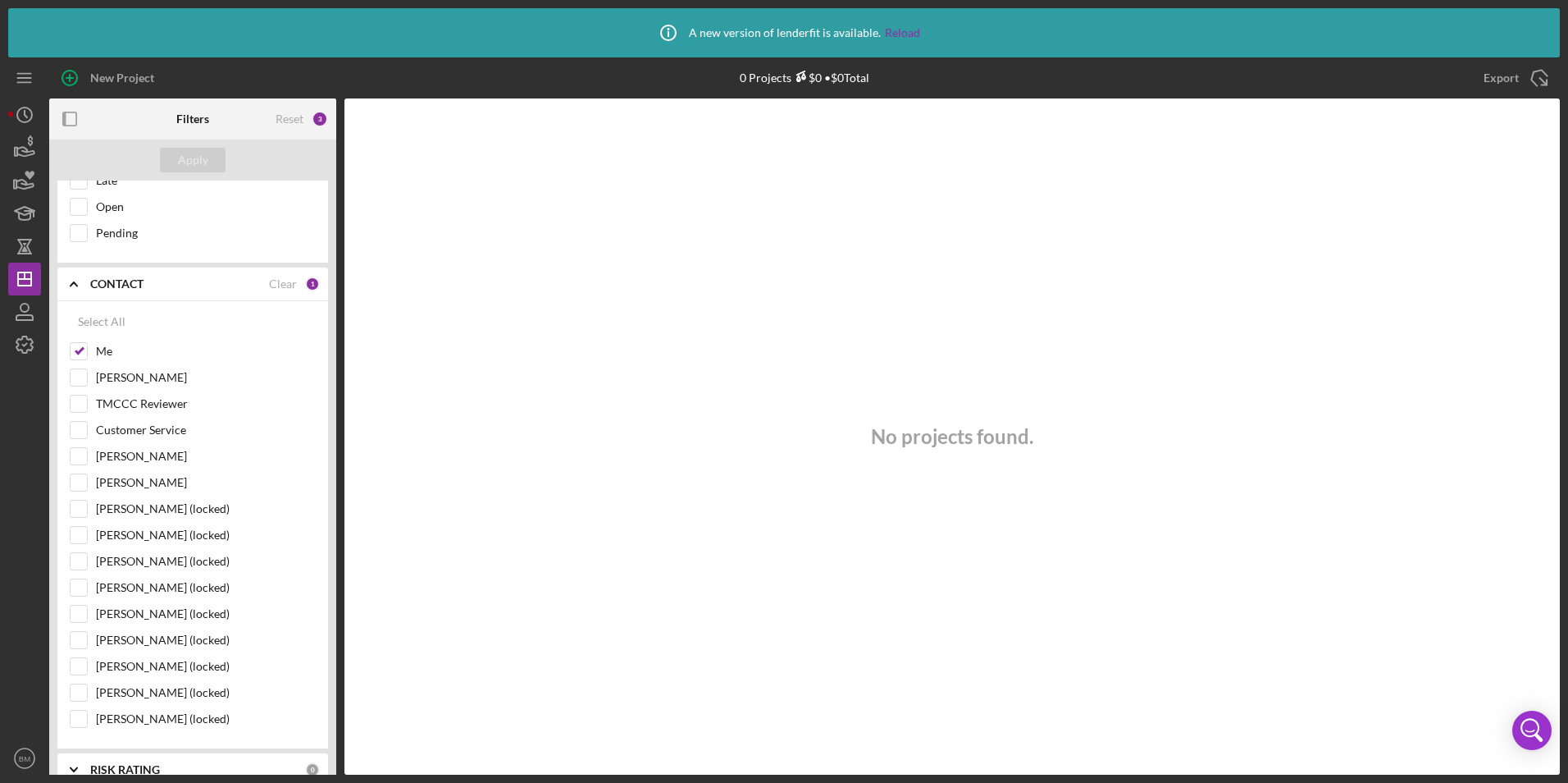
scroll to position [328, 0]
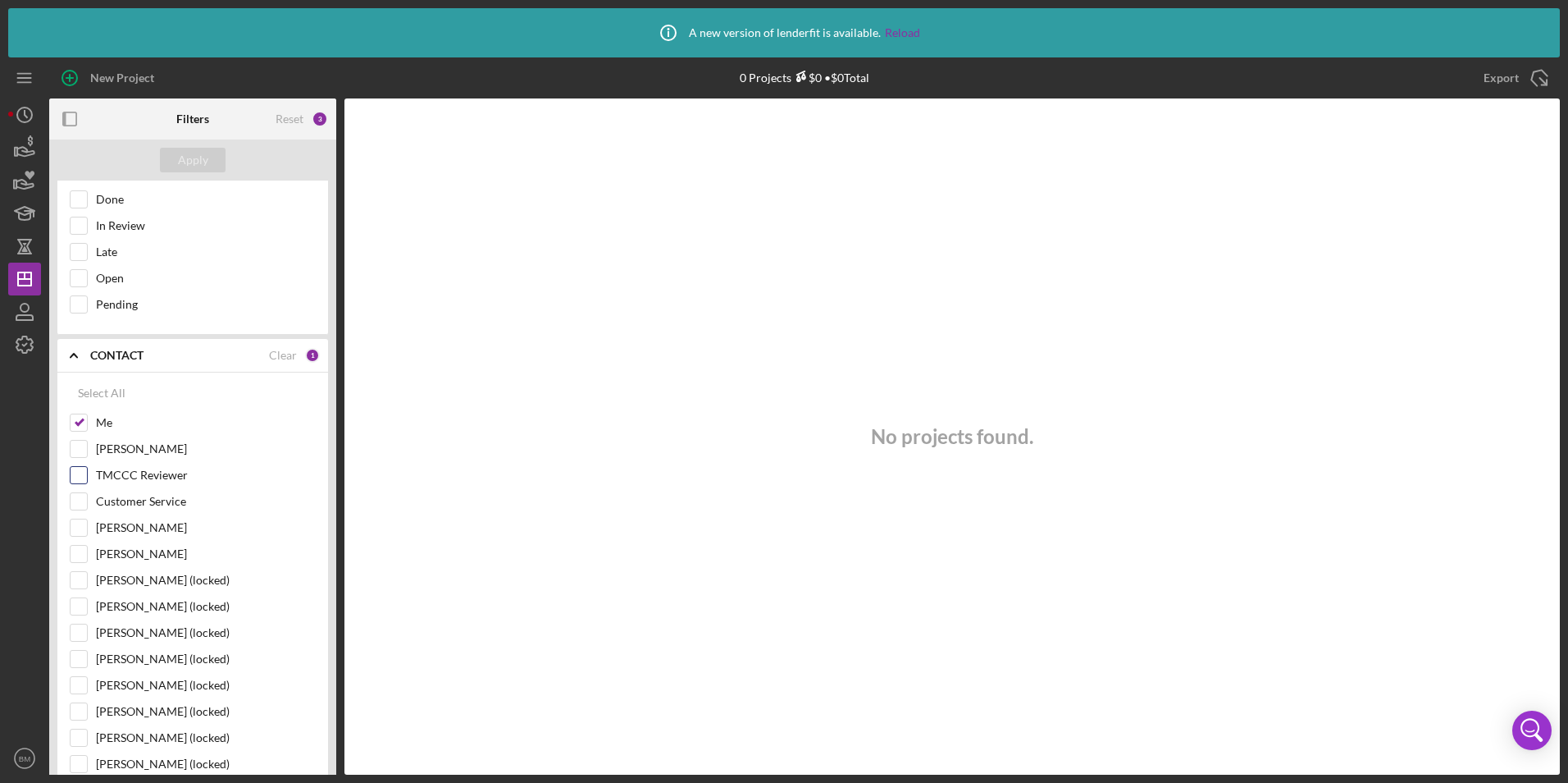
click at [138, 492] on div "TMCCC Reviewer" at bounding box center [192, 479] width 246 height 27
click at [129, 500] on label "Customer Service" at bounding box center [206, 501] width 220 height 16
click at [87, 500] on input "Customer Service" at bounding box center [78, 501] width 16 height 16
checkbox input "true"
click at [202, 164] on div "Apply" at bounding box center [192, 160] width 30 height 25
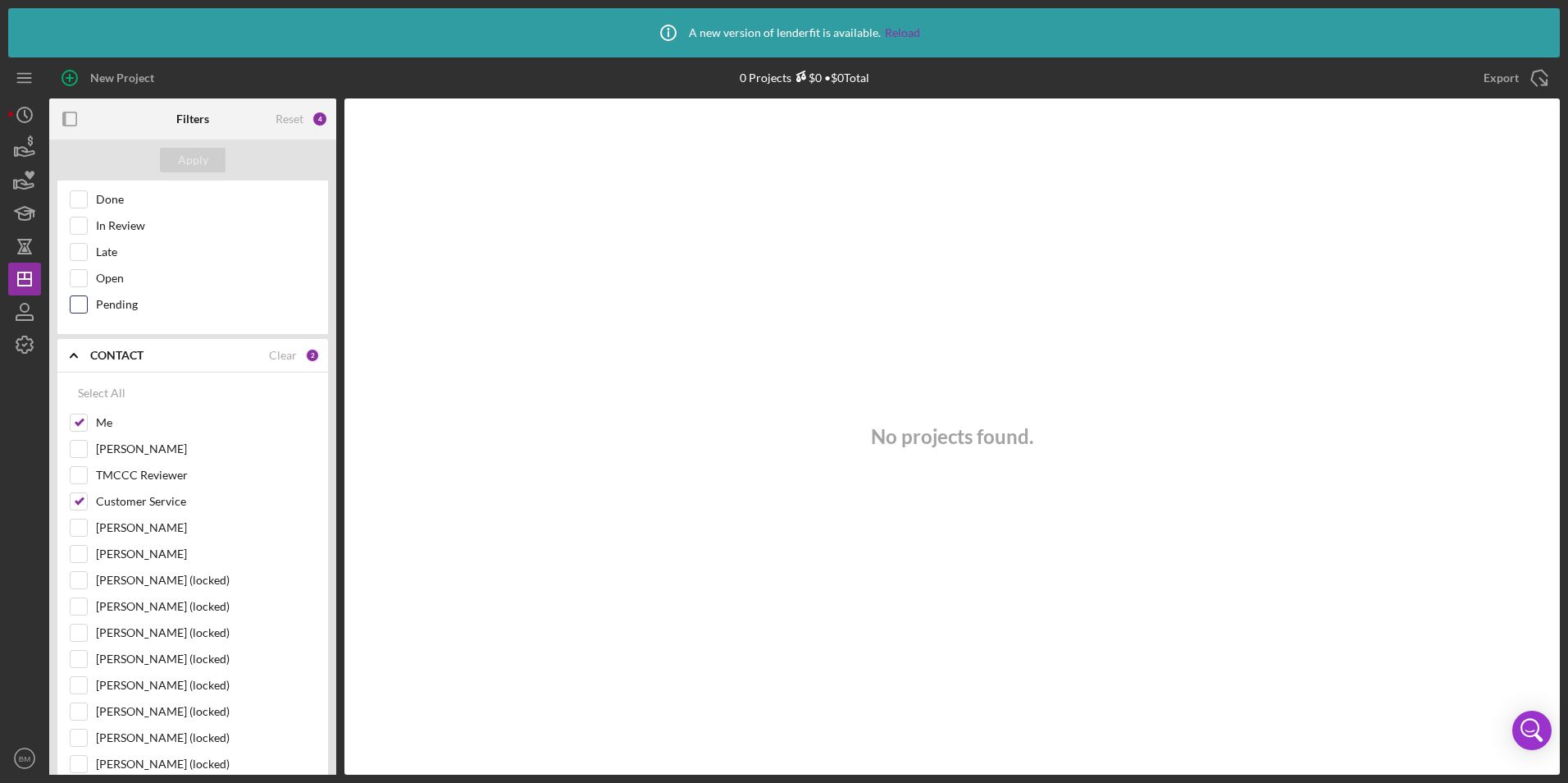
scroll to position [0, 0]
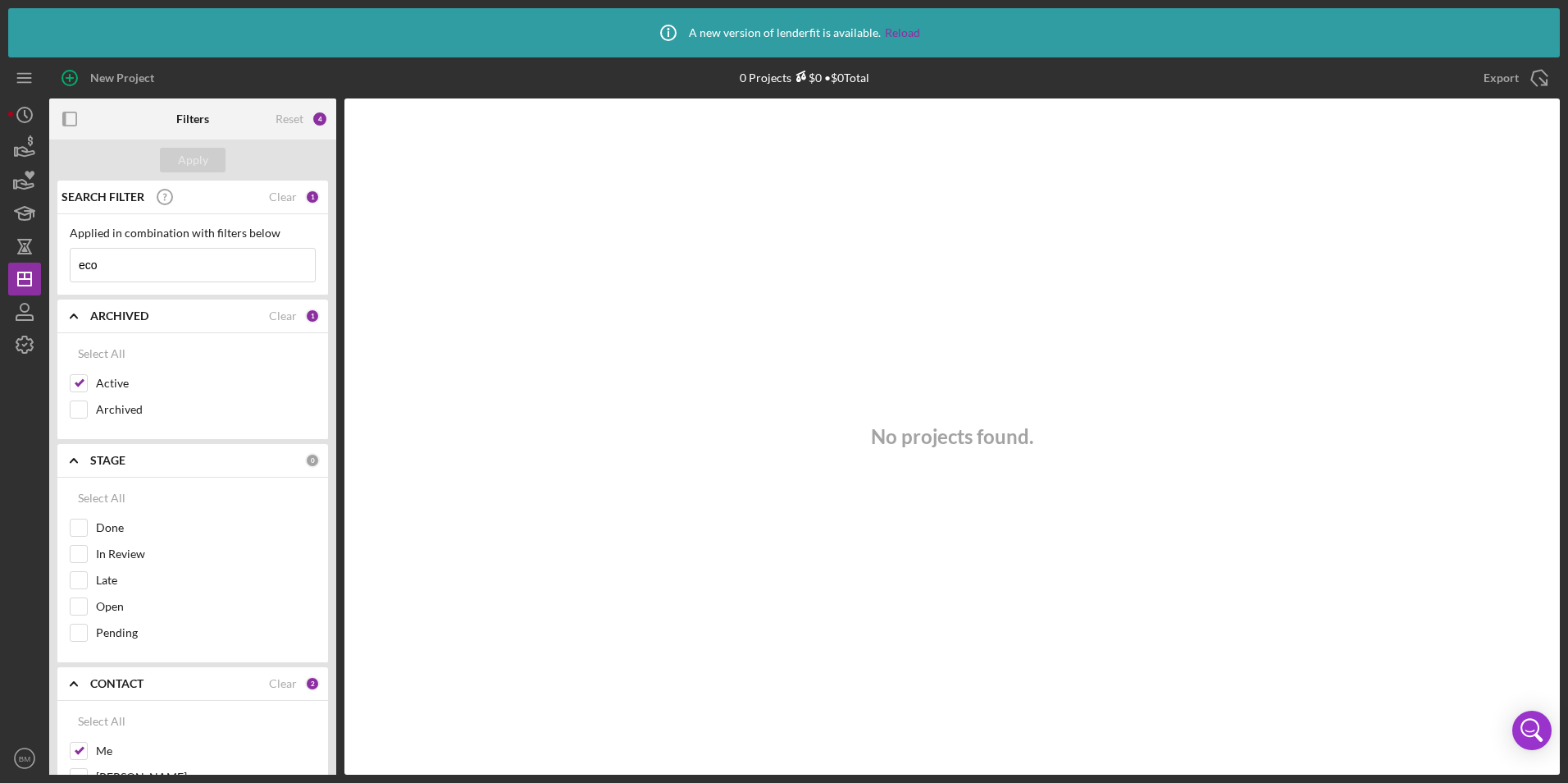
click at [171, 256] on input "eco" at bounding box center [192, 265] width 244 height 33
click at [125, 258] on input "eco" at bounding box center [192, 265] width 244 height 33
click at [1244, 385] on div "No projects found." at bounding box center [952, 437] width 1216 height 676
